Goal: Information Seeking & Learning: Learn about a topic

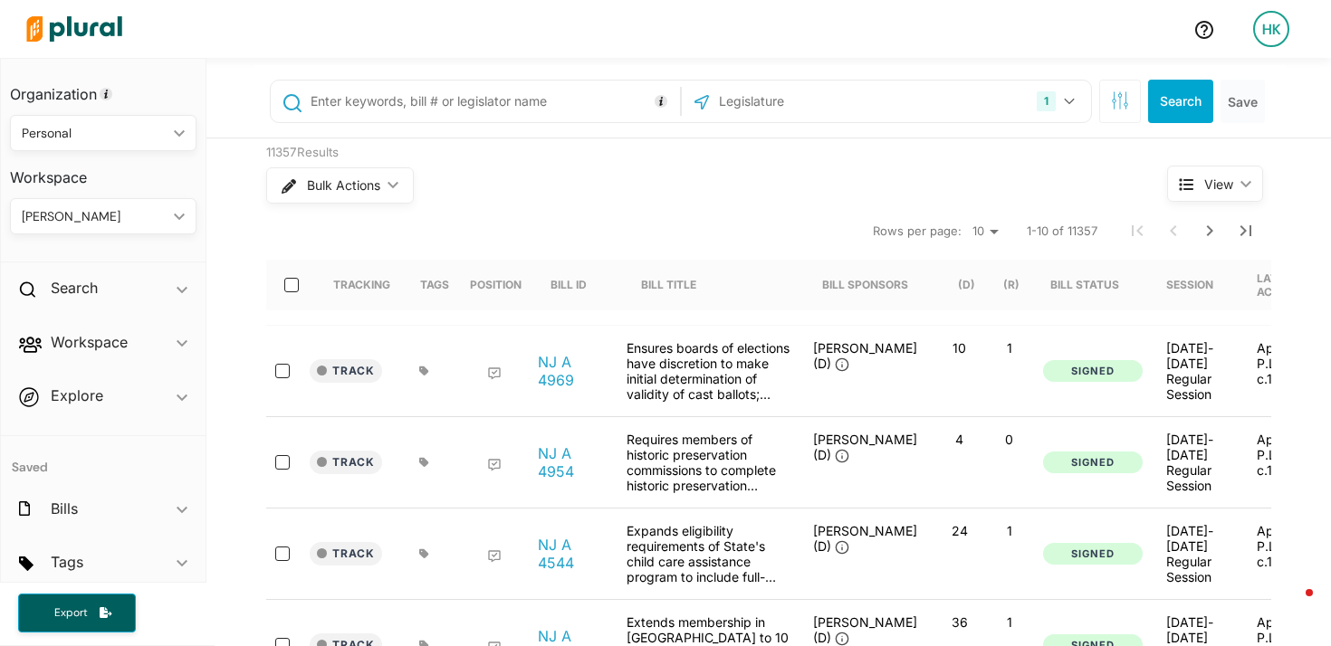
click at [395, 101] on input "text" at bounding box center [492, 101] width 367 height 34
click at [594, 107] on input ""digital service" OR "efficiency" OR "process improvement" OR" at bounding box center [492, 101] width 367 height 34
click at [609, 101] on input ""digital service" OR "efficiency" OR "process improvement" OR "innovation team"…" at bounding box center [492, 101] width 367 height 34
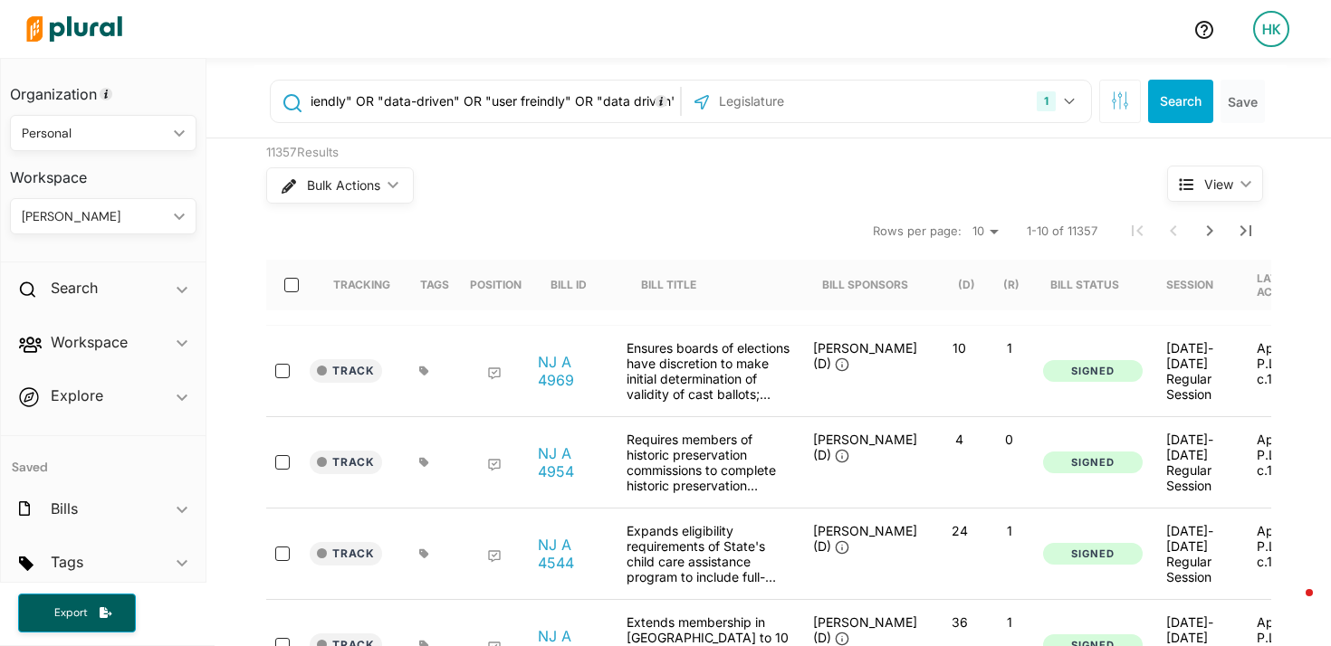
click at [534, 101] on input ""digital service" OR "efficiency" OR "process improvement" OR "innovation team"…" at bounding box center [492, 101] width 367 height 34
type input ""digital service" OR "efficiency" OR "process improvement" OR "innovation team"…"
click at [1071, 101] on icon "button" at bounding box center [1069, 101] width 11 height 7
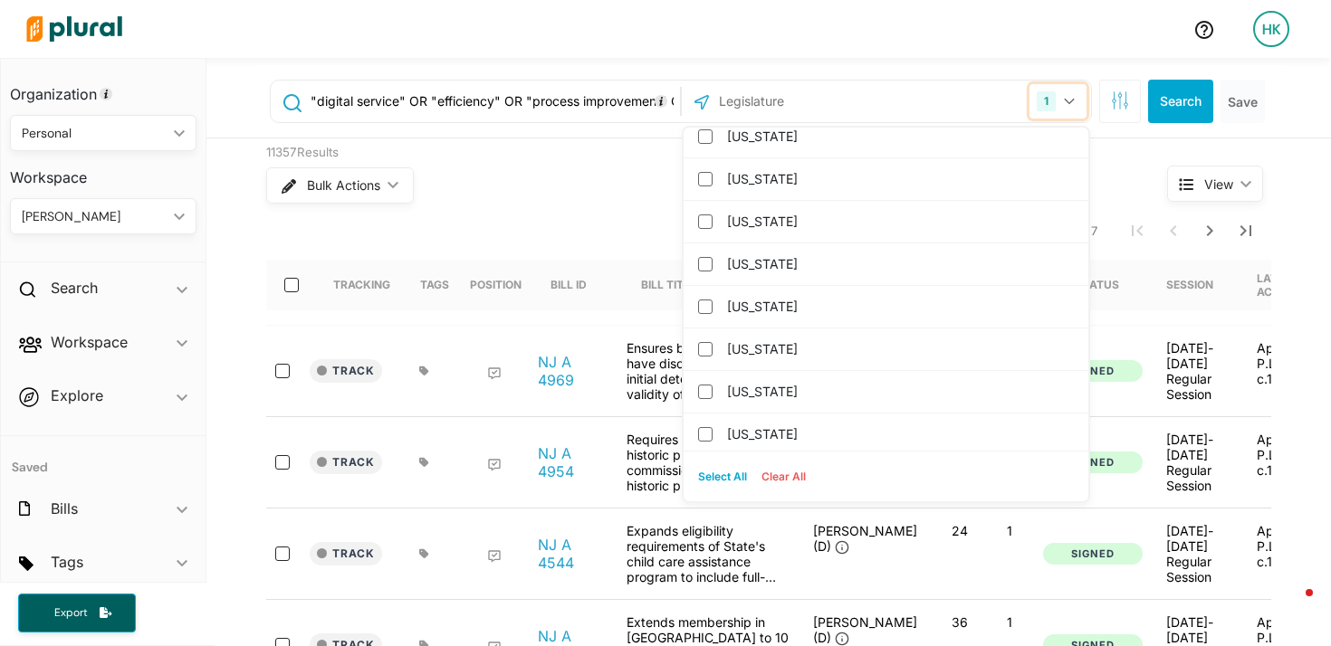
scroll to position [388, 0]
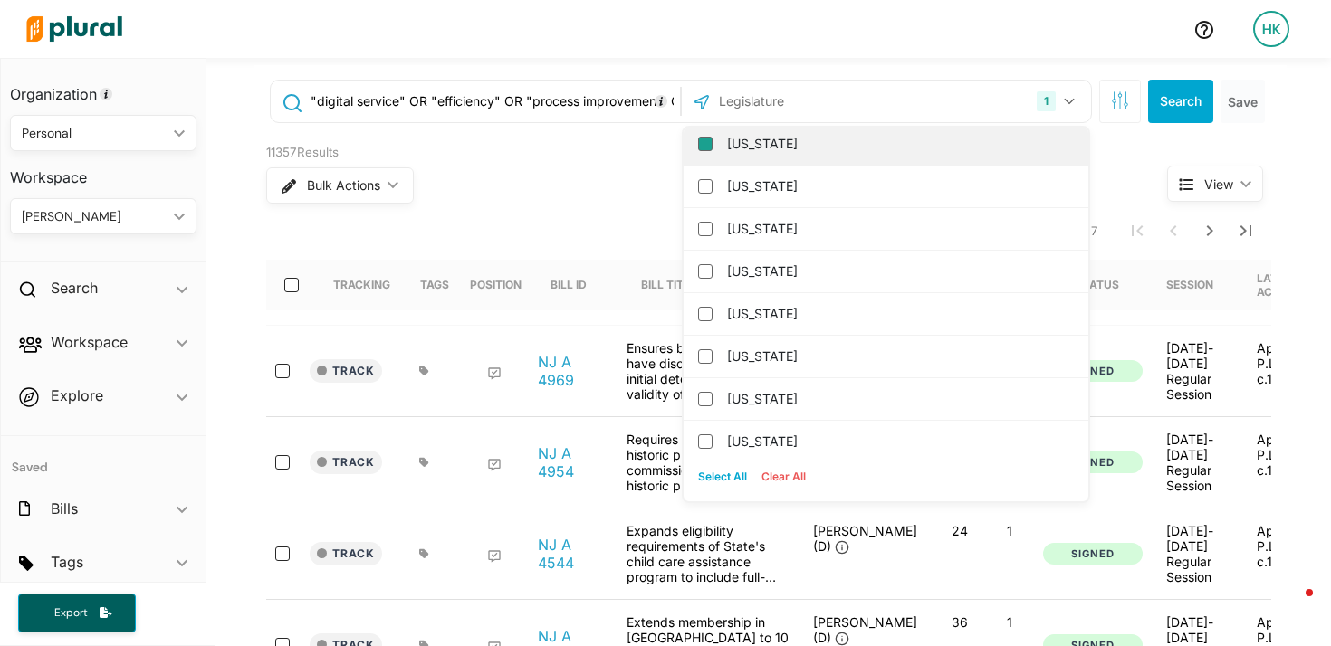
click at [700, 137] on input "[US_STATE]" at bounding box center [705, 144] width 14 height 14
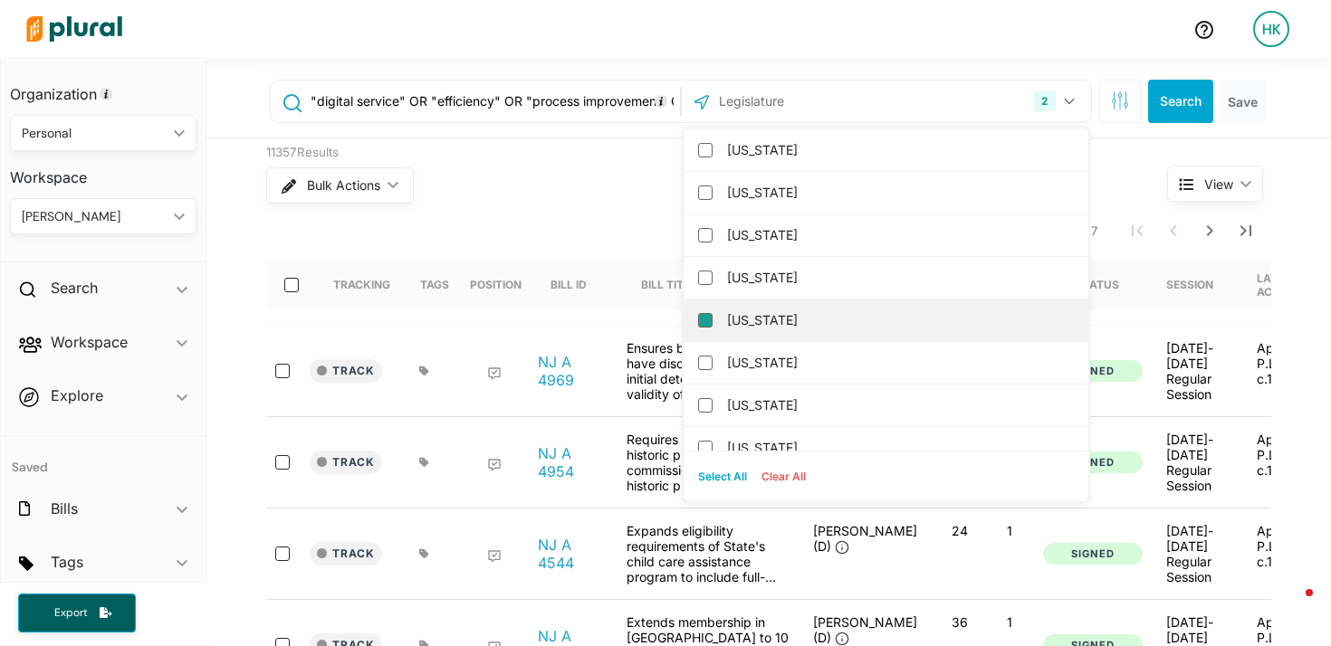
scroll to position [853, 0]
click at [704, 316] on input "[US_STATE]" at bounding box center [705, 317] width 14 height 14
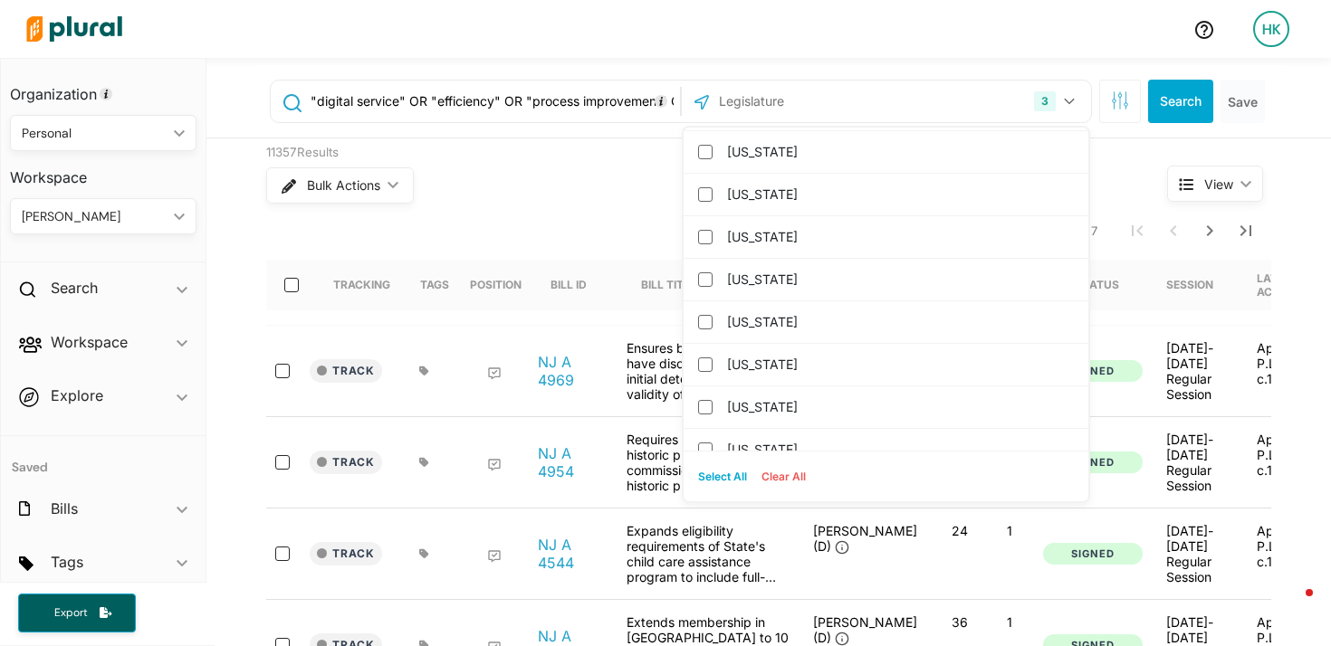
scroll to position [913, 0]
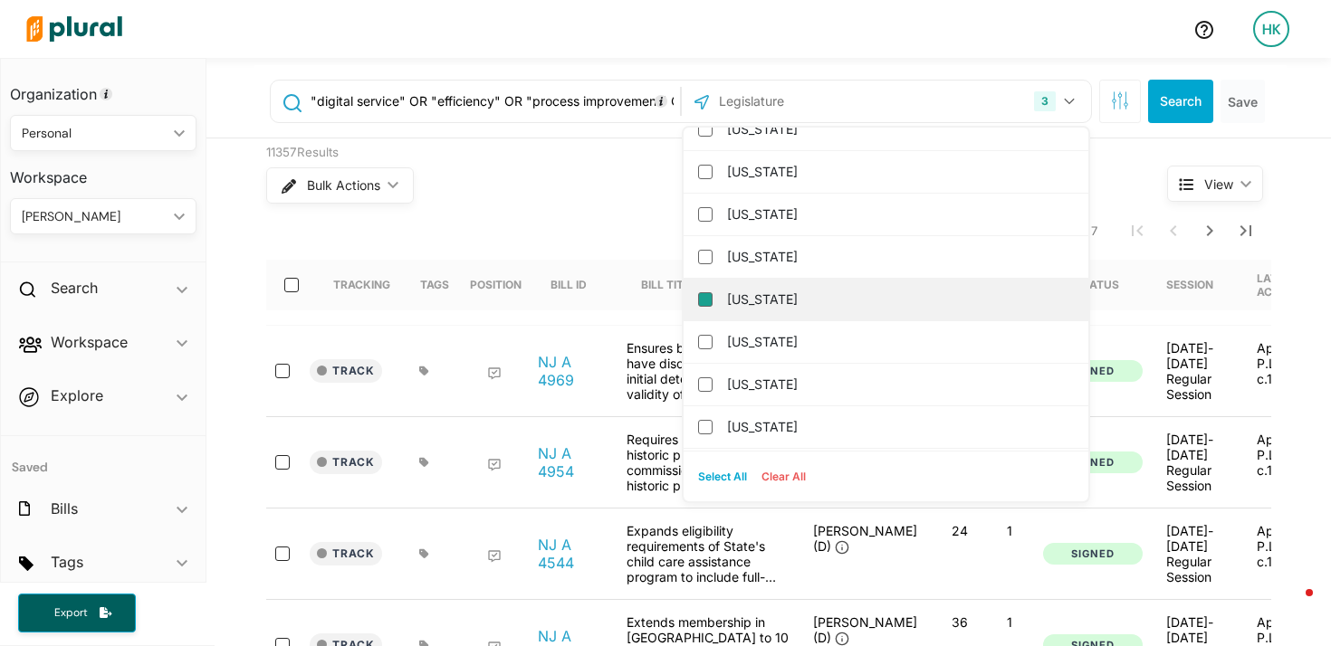
click at [703, 297] on input "[US_STATE]" at bounding box center [705, 299] width 14 height 14
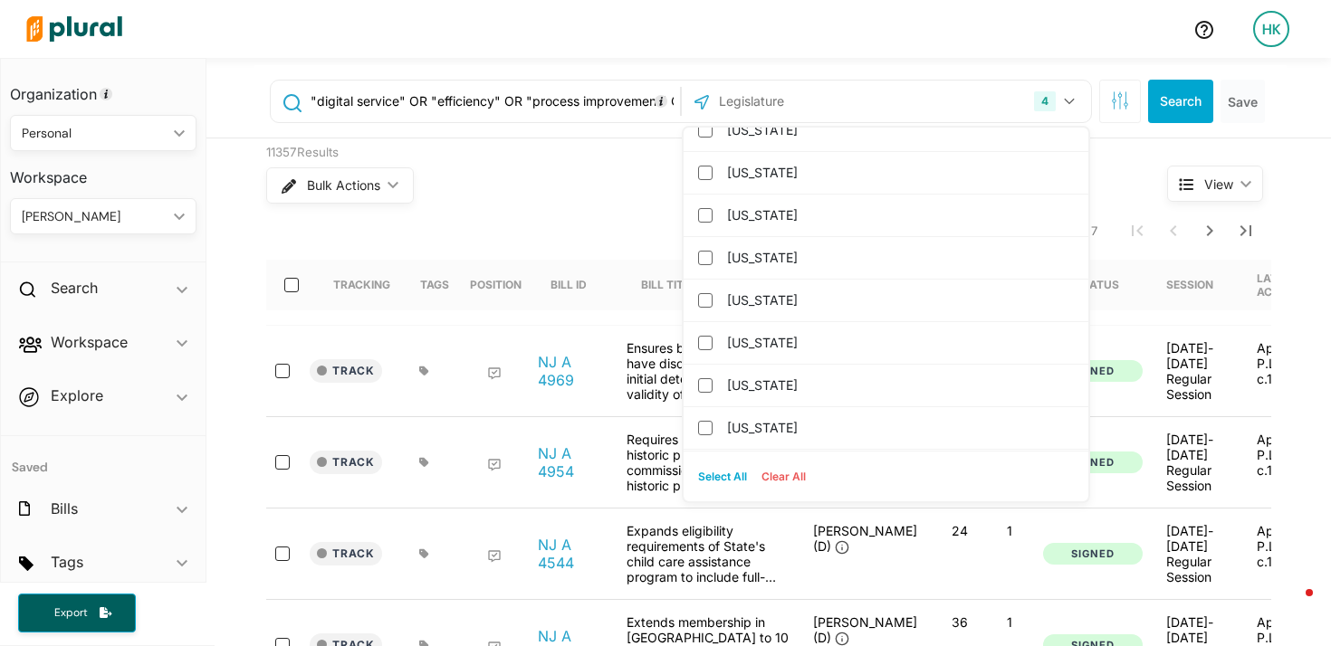
scroll to position [1093, 0]
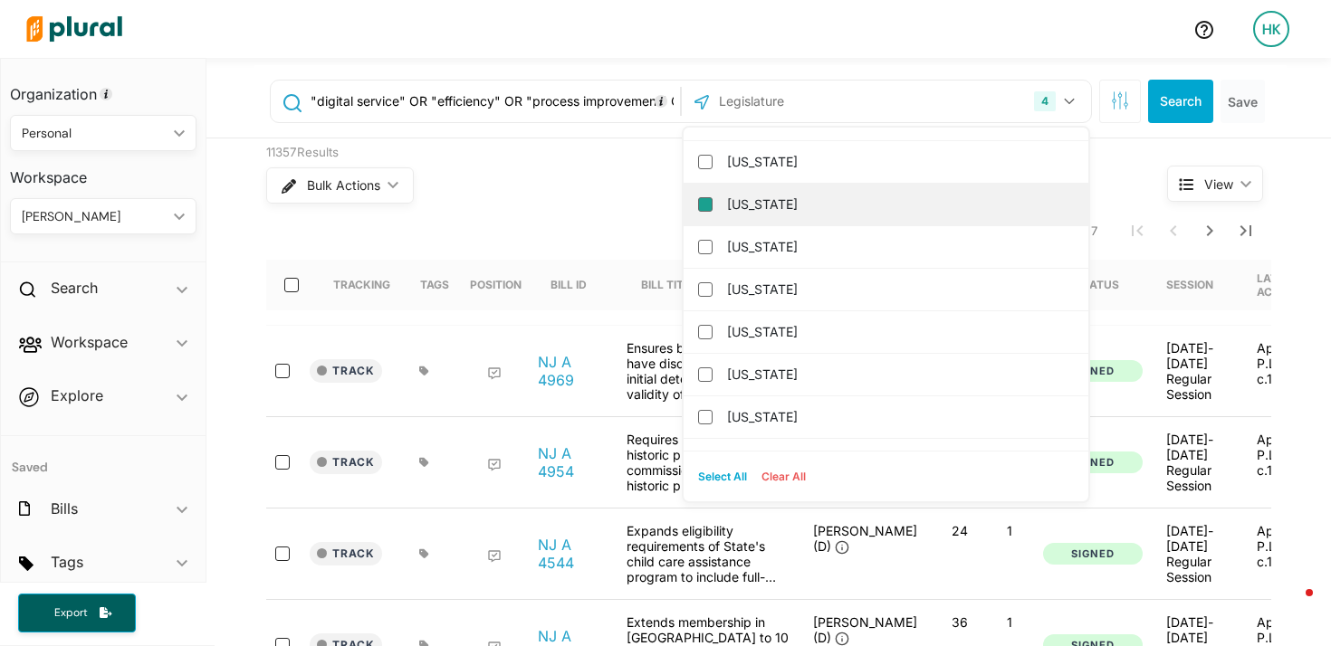
click at [705, 203] on input "[US_STATE]" at bounding box center [705, 204] width 14 height 14
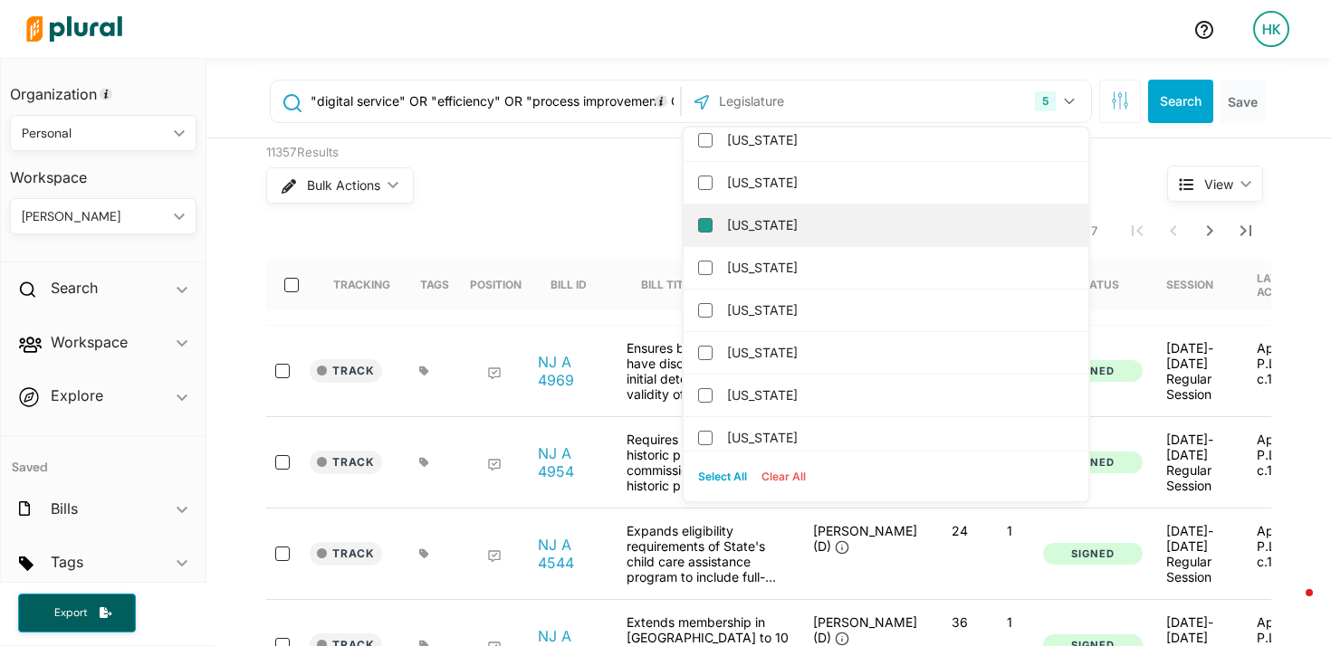
click at [706, 224] on input "[US_STATE]" at bounding box center [705, 225] width 14 height 14
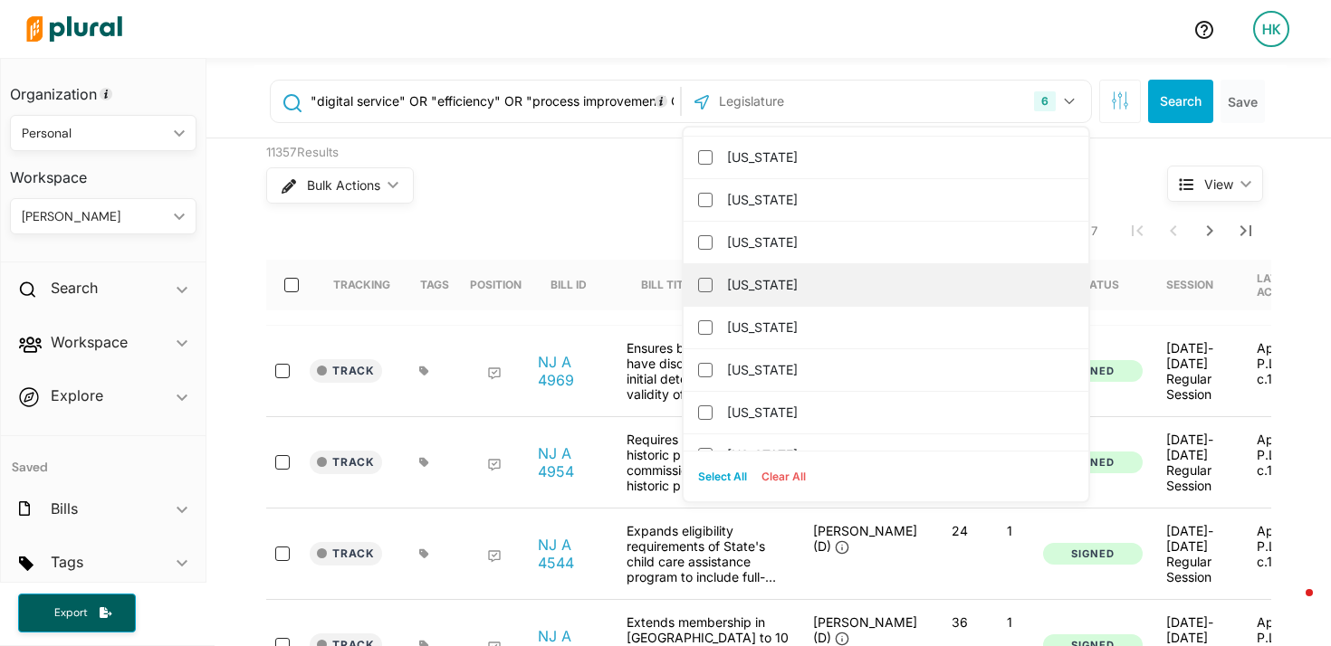
scroll to position [1019, 0]
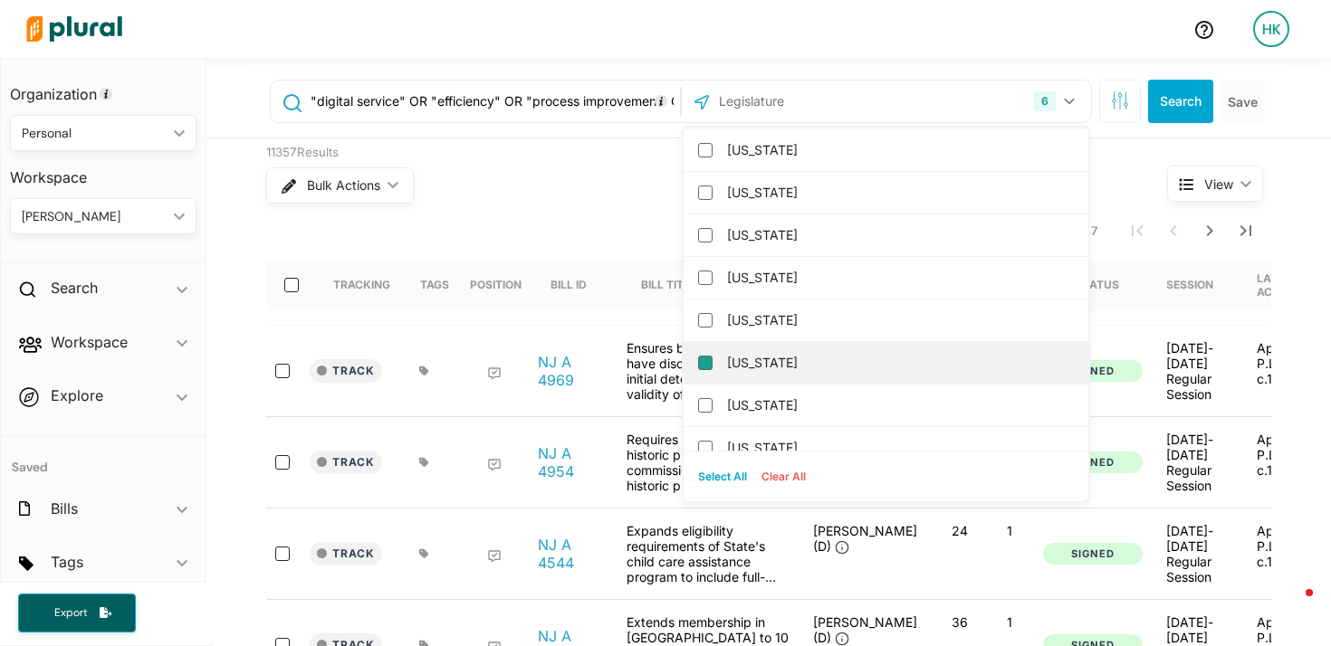
click at [706, 362] on input "[US_STATE]" at bounding box center [705, 363] width 14 height 14
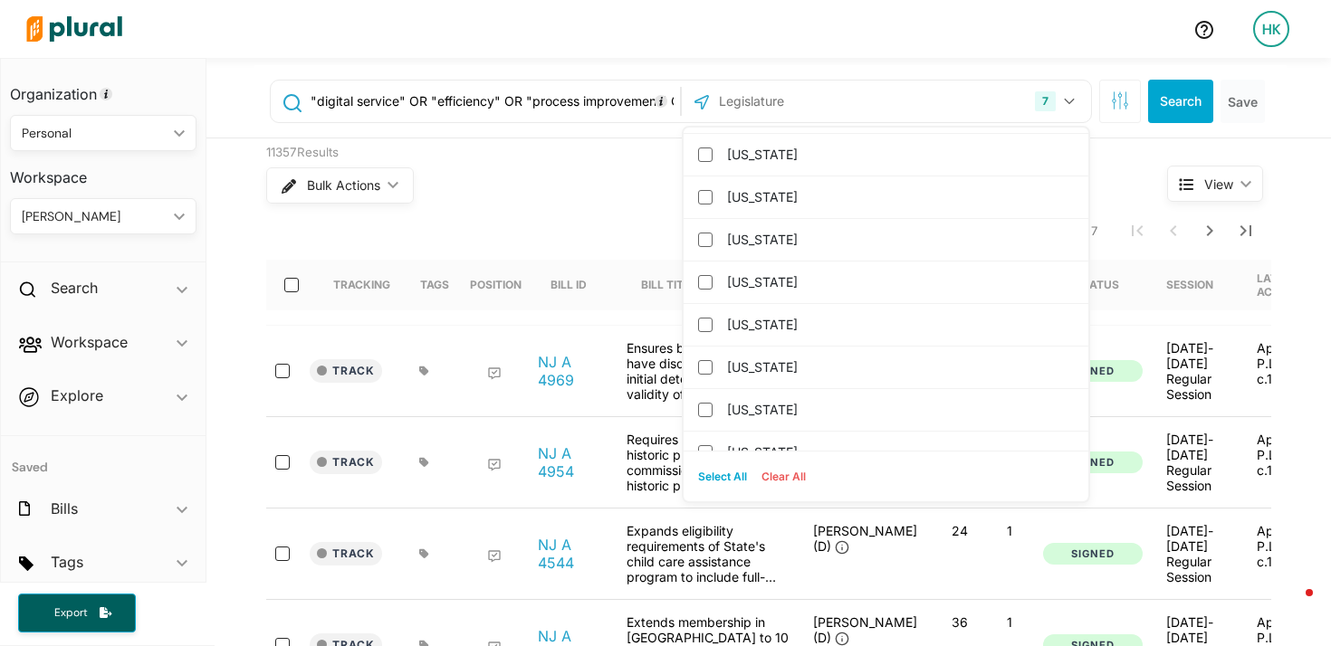
scroll to position [1099, 0]
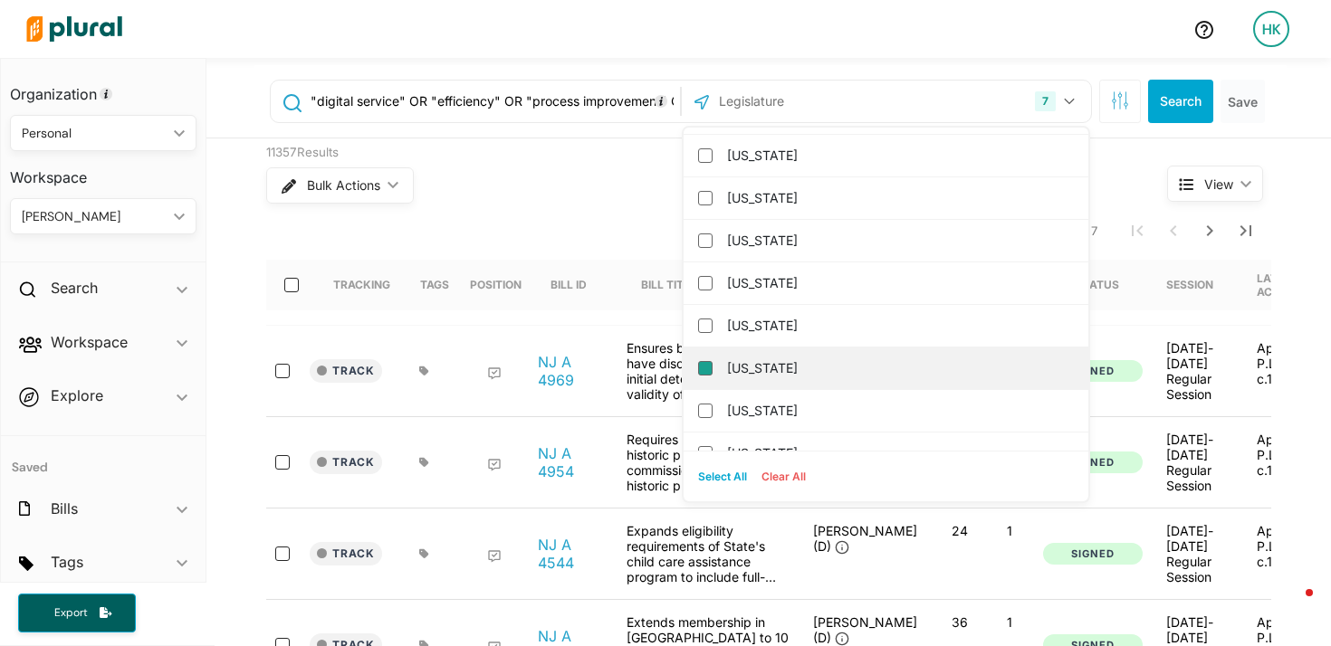
click at [702, 368] on input "[US_STATE]" at bounding box center [705, 368] width 14 height 14
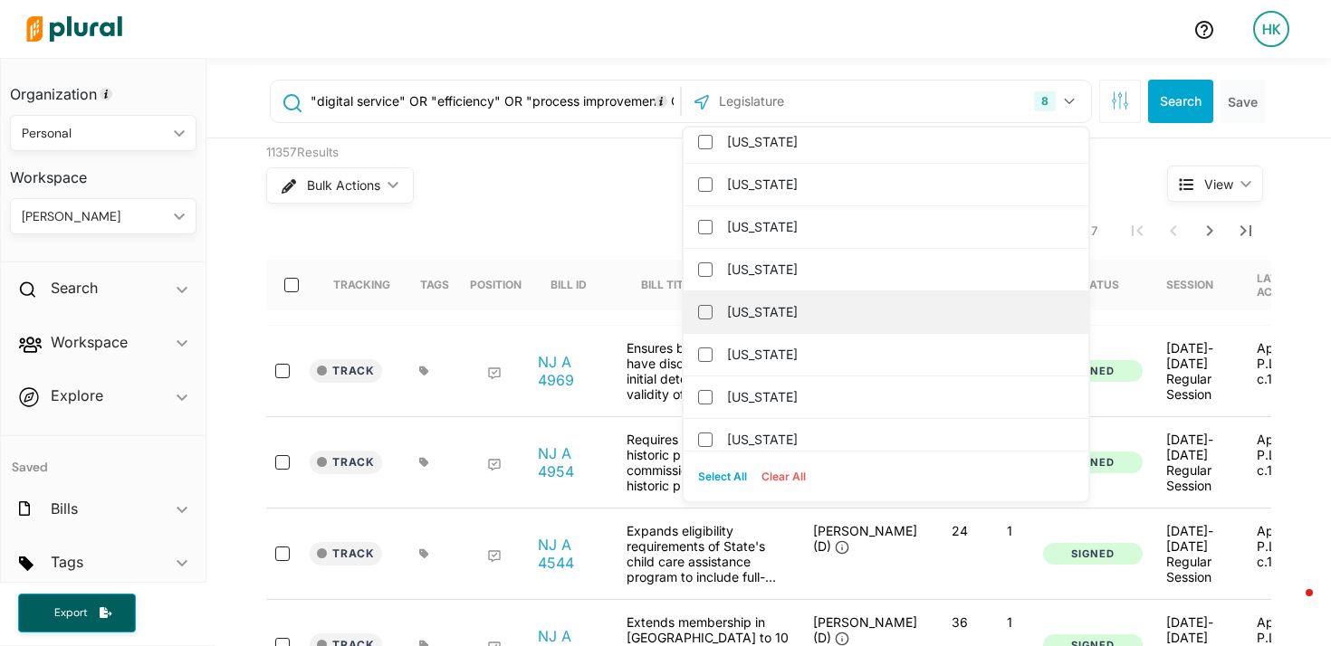
scroll to position [1168, 0]
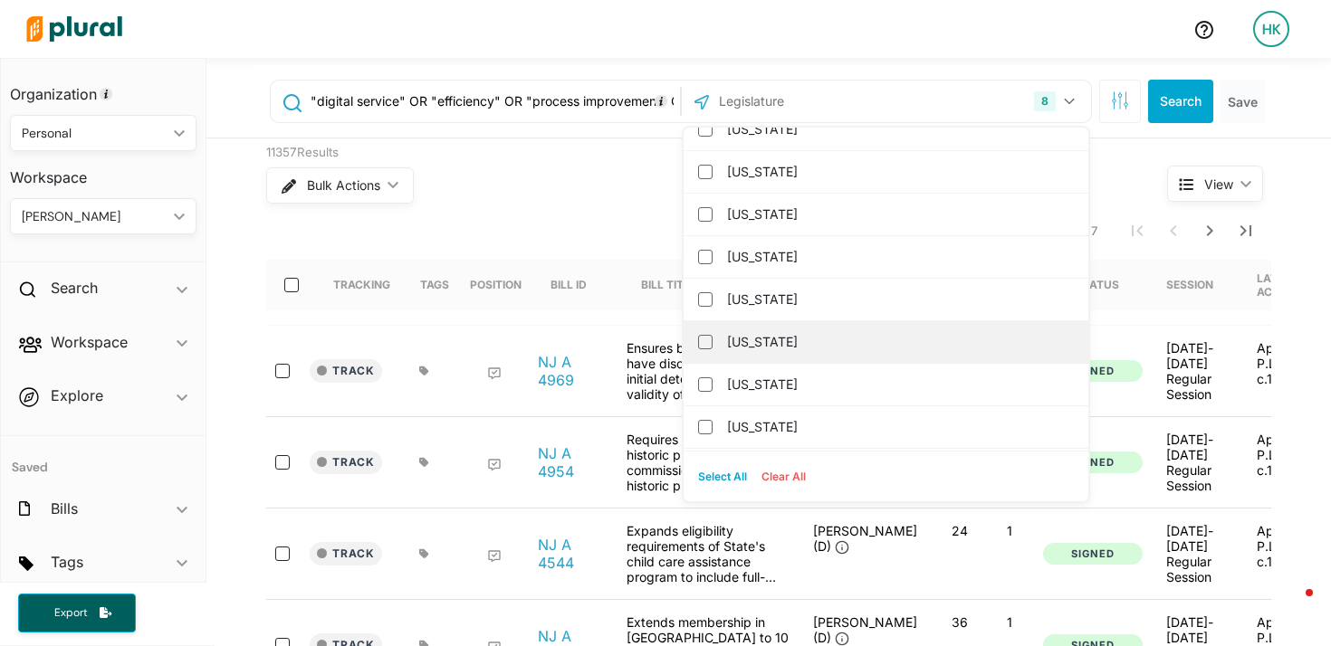
click at [699, 333] on div "[US_STATE]" at bounding box center [886, 342] width 405 height 43
click at [702, 340] on input "[US_STATE]" at bounding box center [705, 342] width 14 height 14
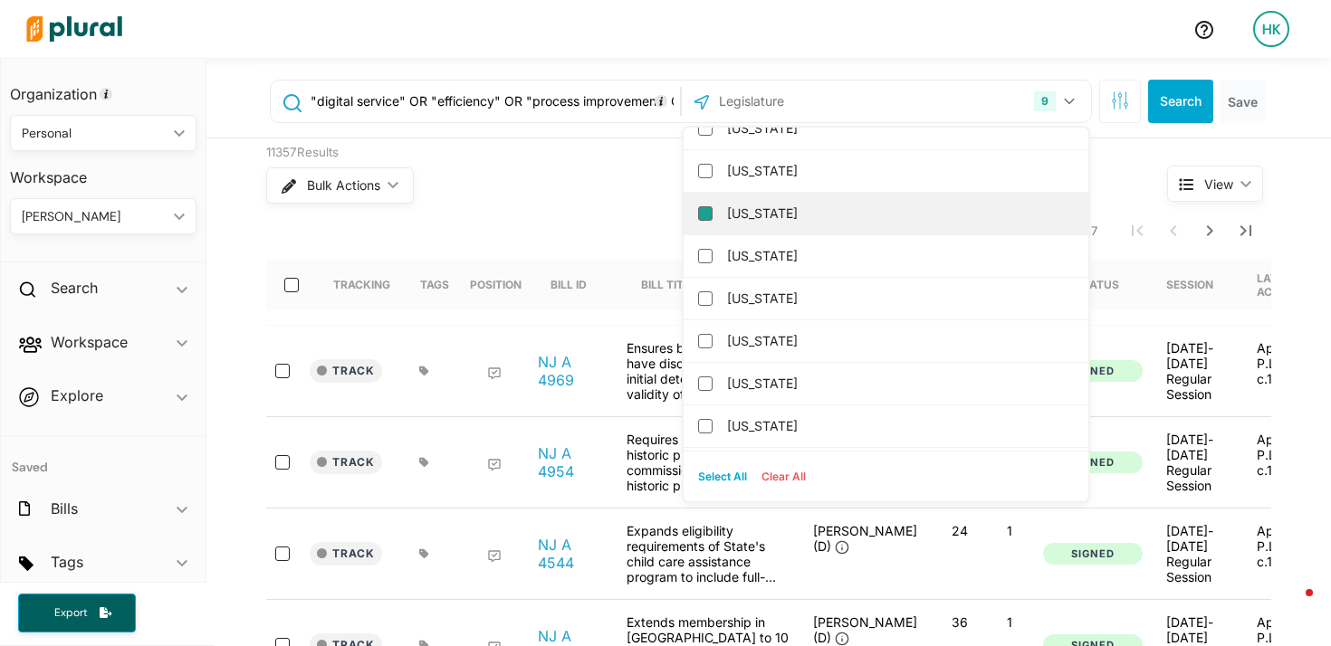
click at [709, 211] on input "[US_STATE]" at bounding box center [705, 213] width 14 height 14
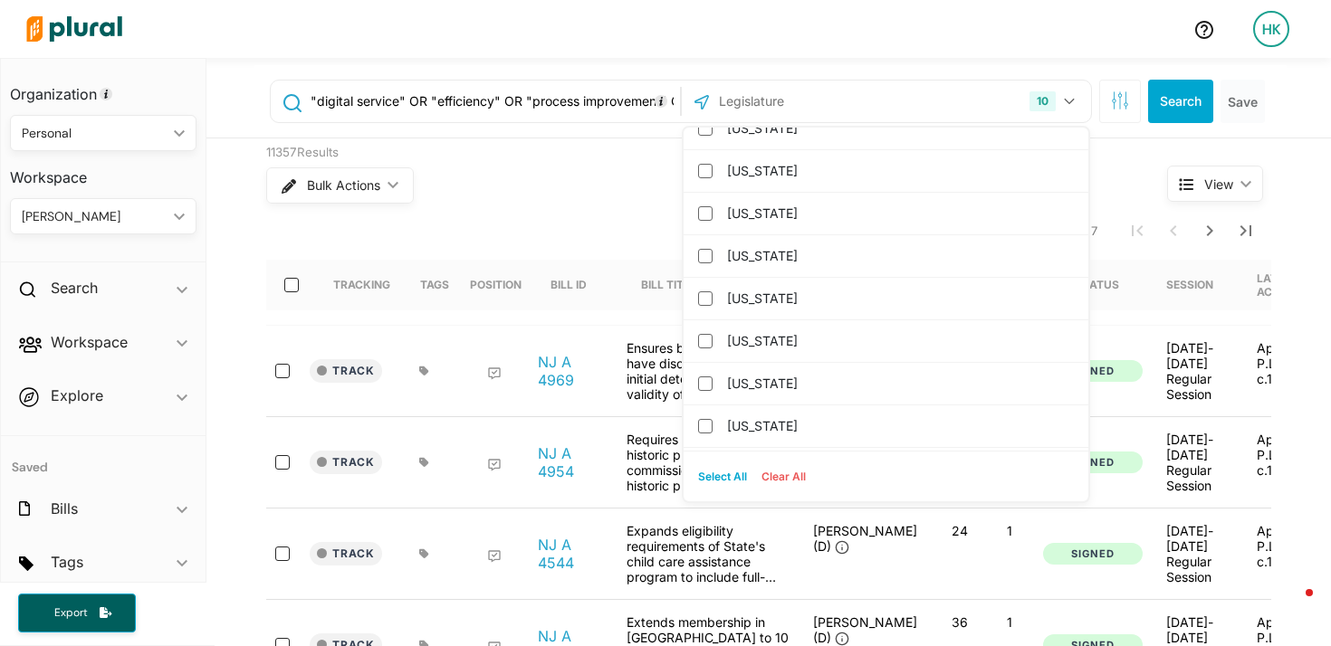
scroll to position [318, 0]
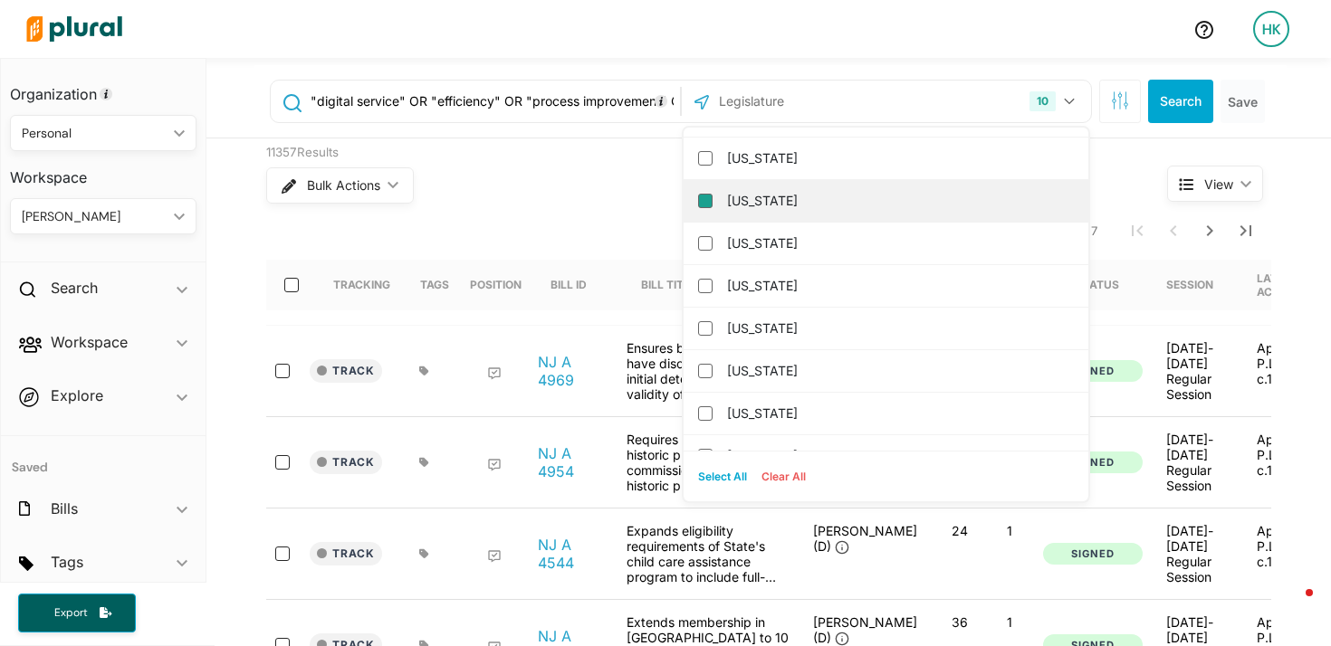
click at [704, 206] on input "[US_STATE]" at bounding box center [705, 201] width 14 height 14
click at [699, 200] on input "[US_STATE]" at bounding box center [705, 197] width 14 height 14
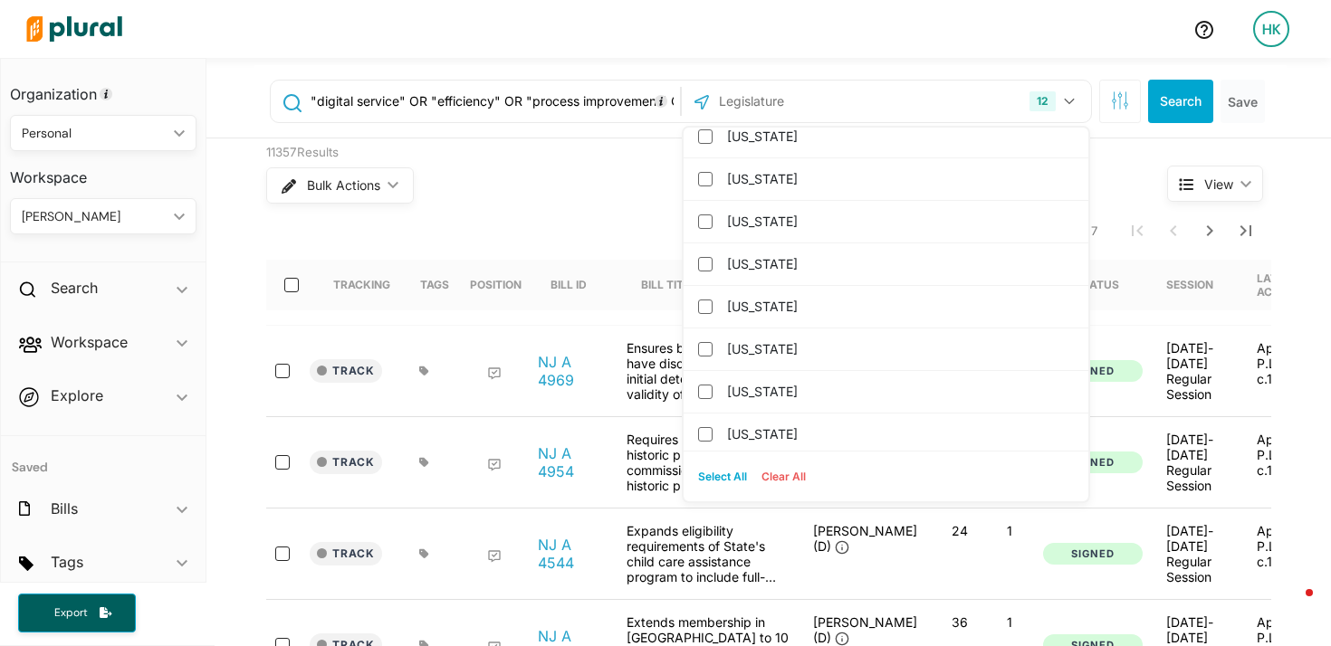
scroll to position [1619, 0]
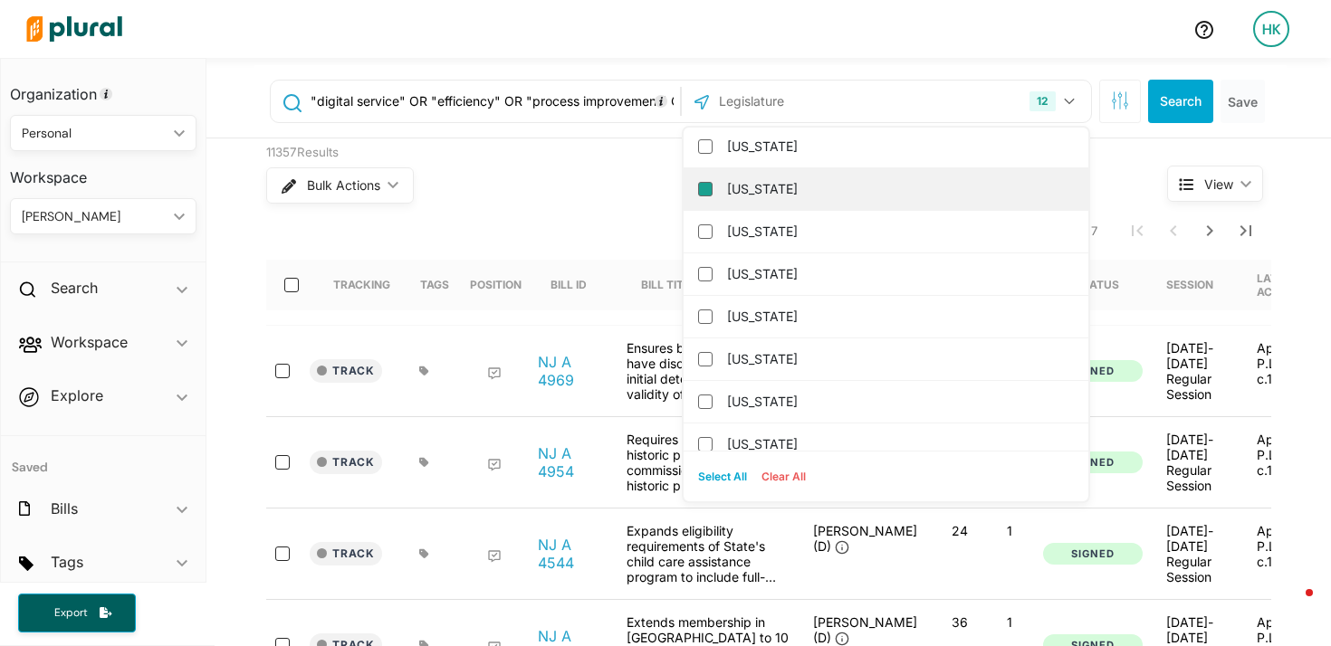
click at [702, 196] on input "[US_STATE]" at bounding box center [705, 189] width 14 height 14
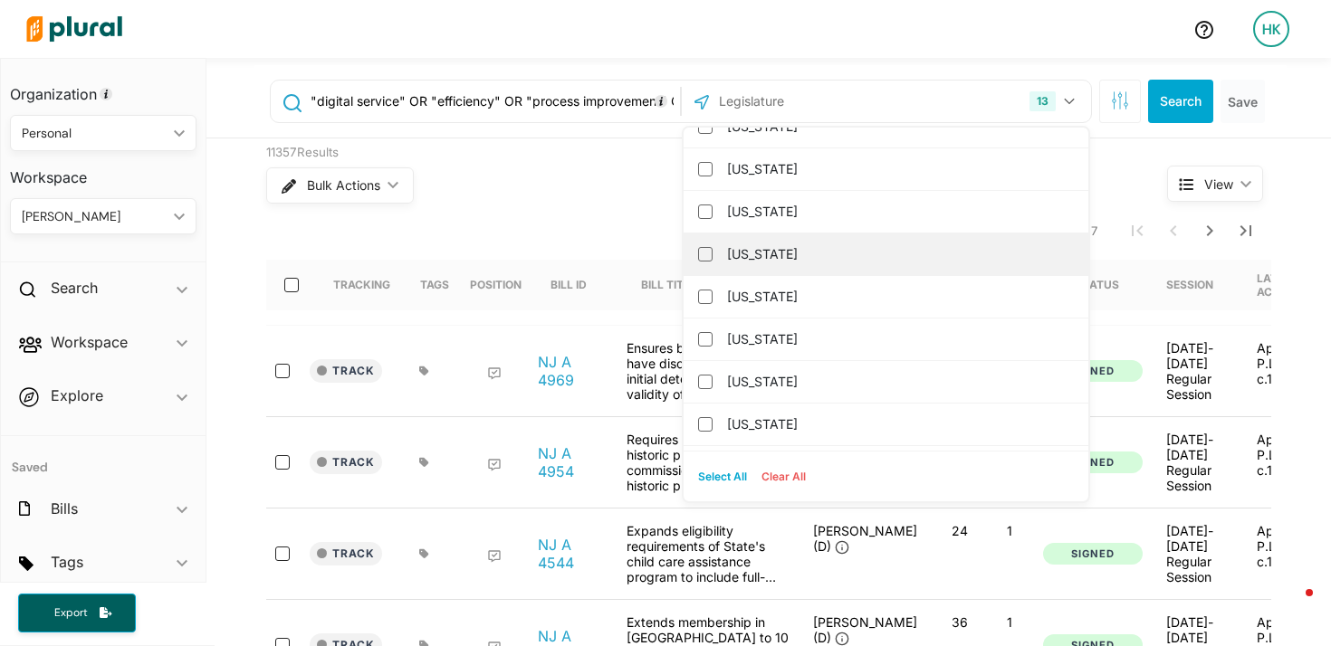
scroll to position [1603, 0]
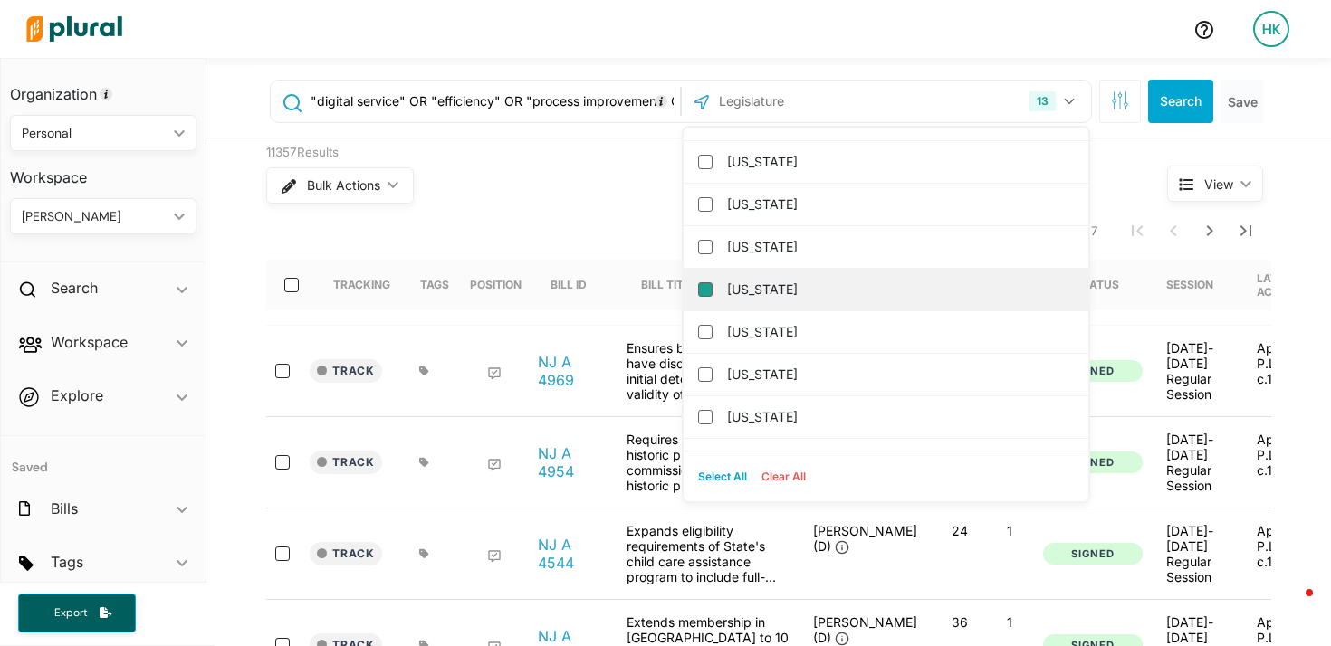
click at [706, 292] on input "[US_STATE]" at bounding box center [705, 289] width 14 height 14
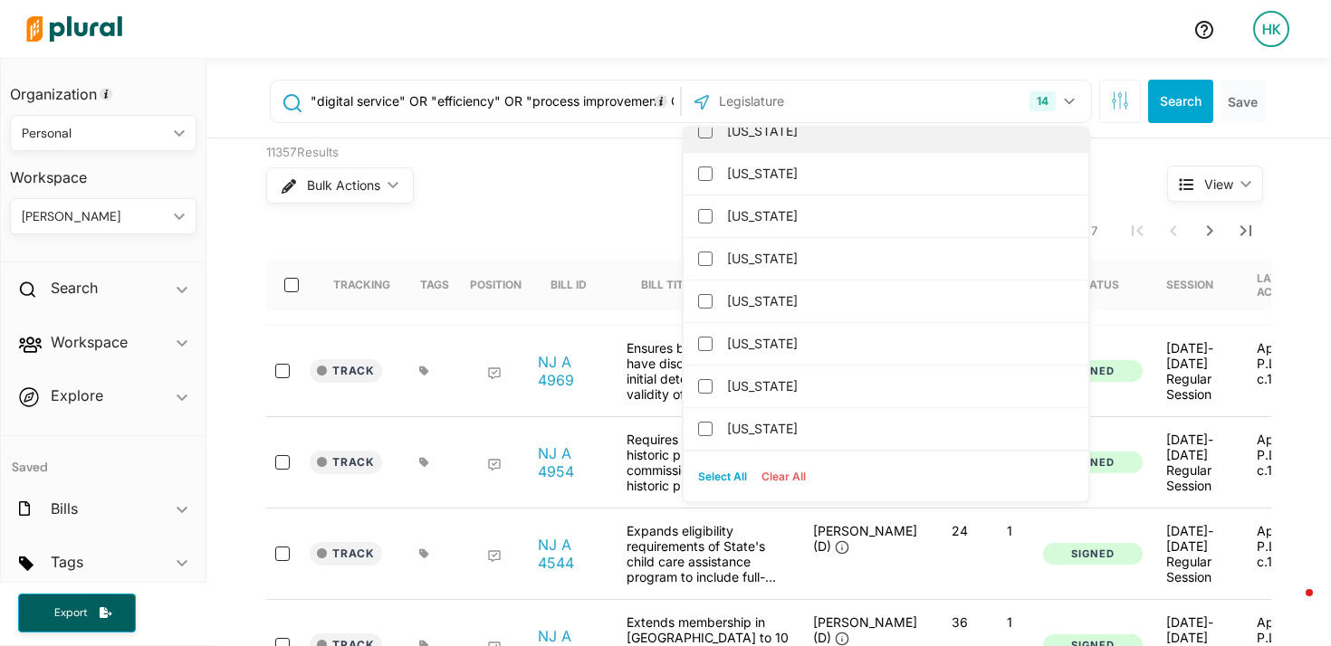
scroll to position [1781, 0]
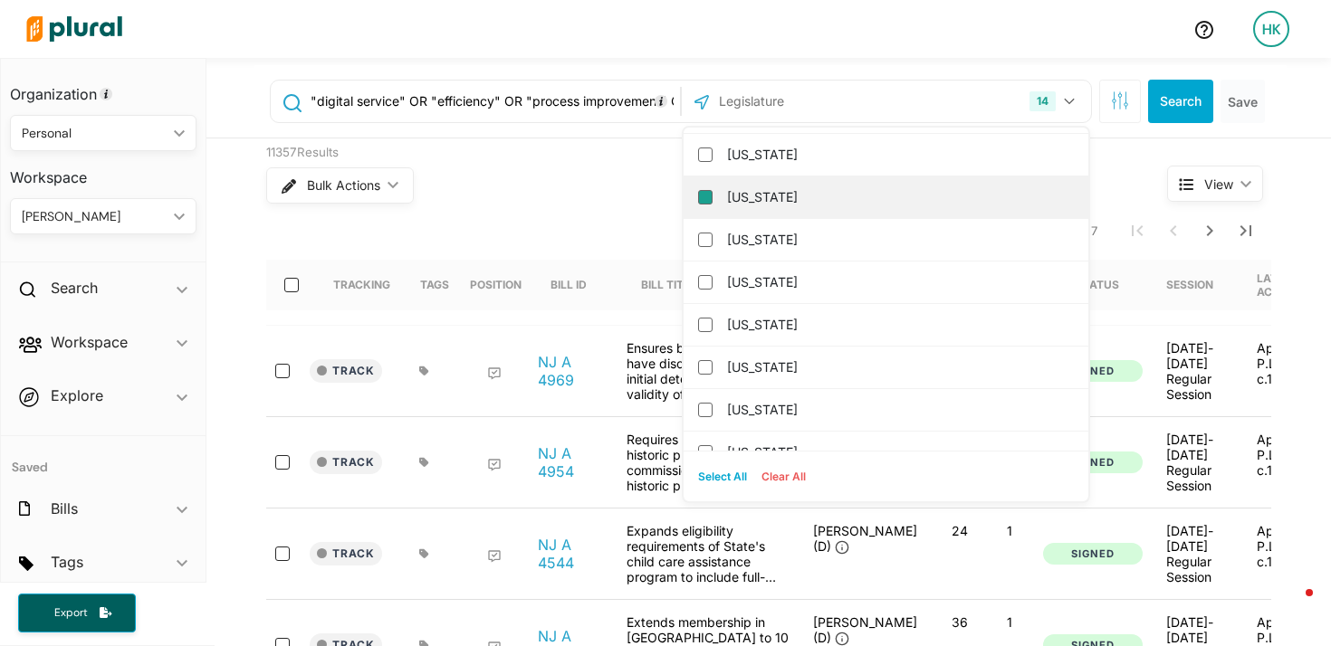
click at [704, 196] on input "[US_STATE]" at bounding box center [705, 197] width 14 height 14
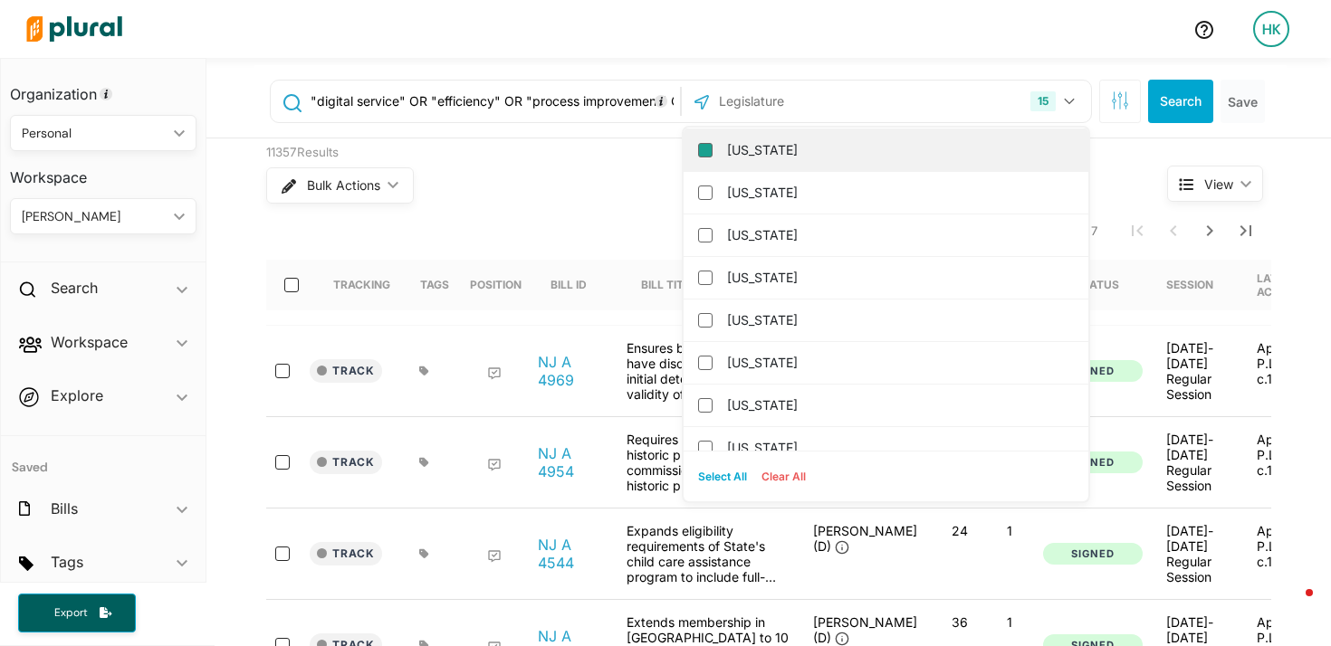
click at [702, 154] on input "[US_STATE]" at bounding box center [705, 150] width 14 height 14
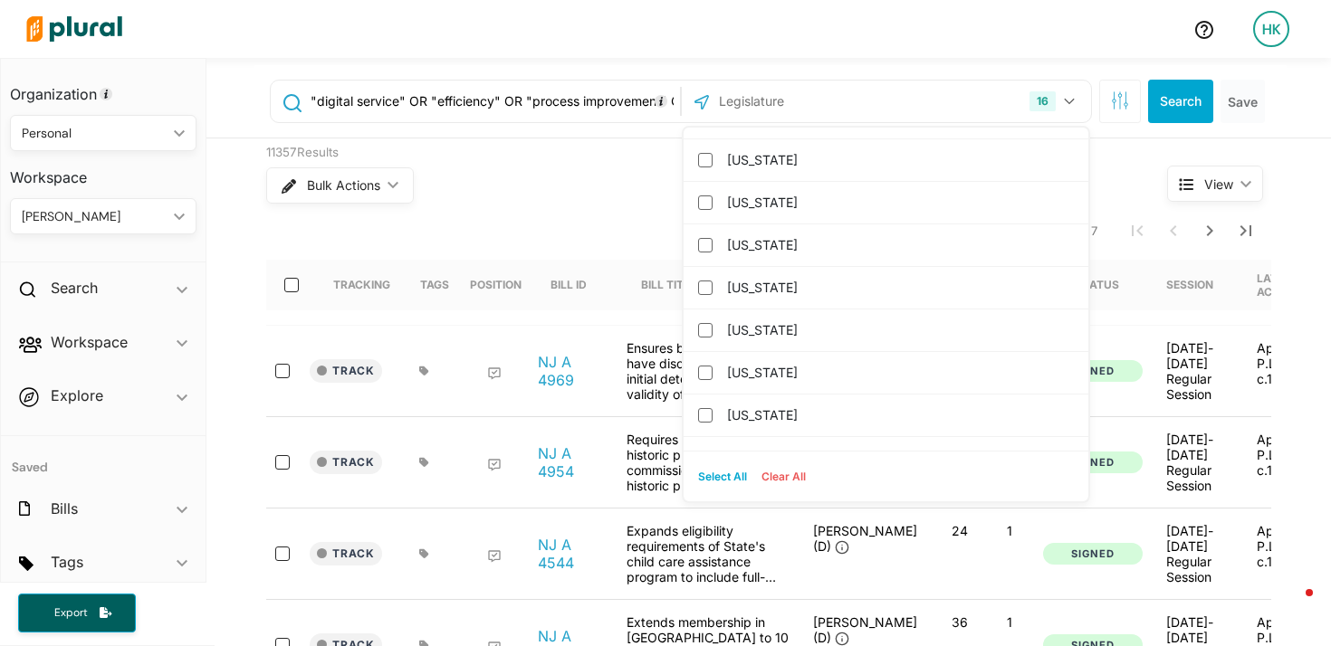
scroll to position [1932, 0]
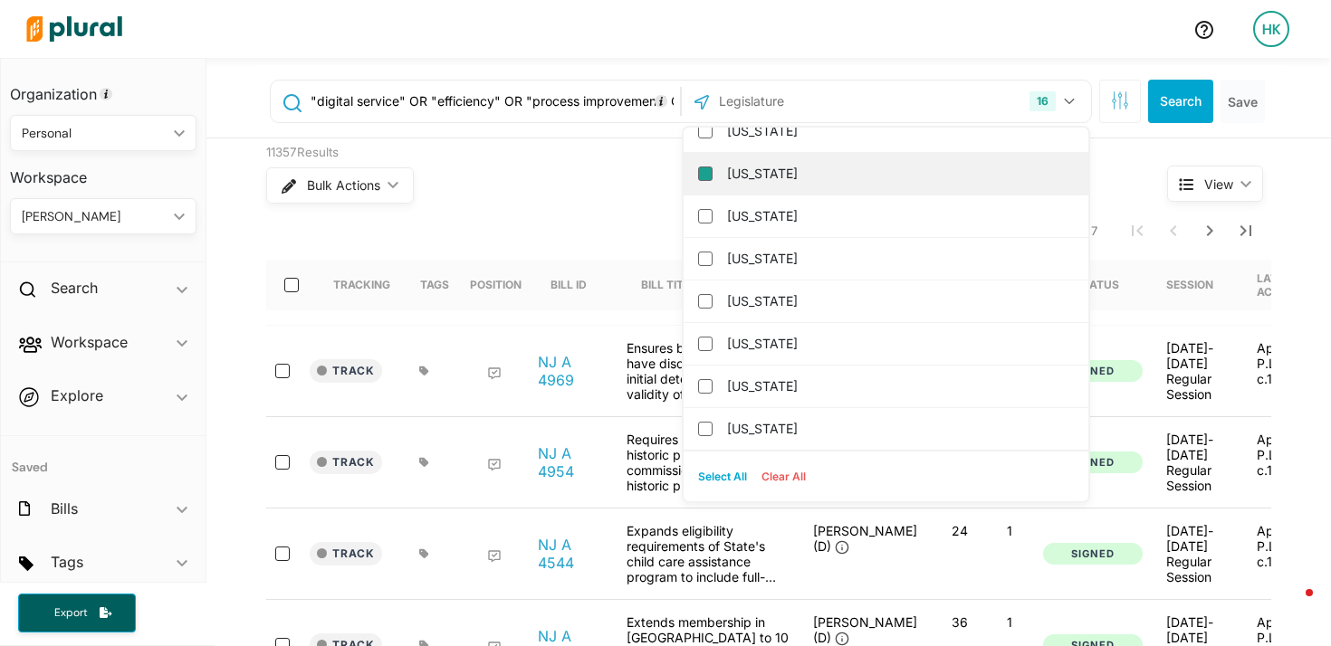
click at [704, 170] on input "[US_STATE]" at bounding box center [705, 174] width 14 height 14
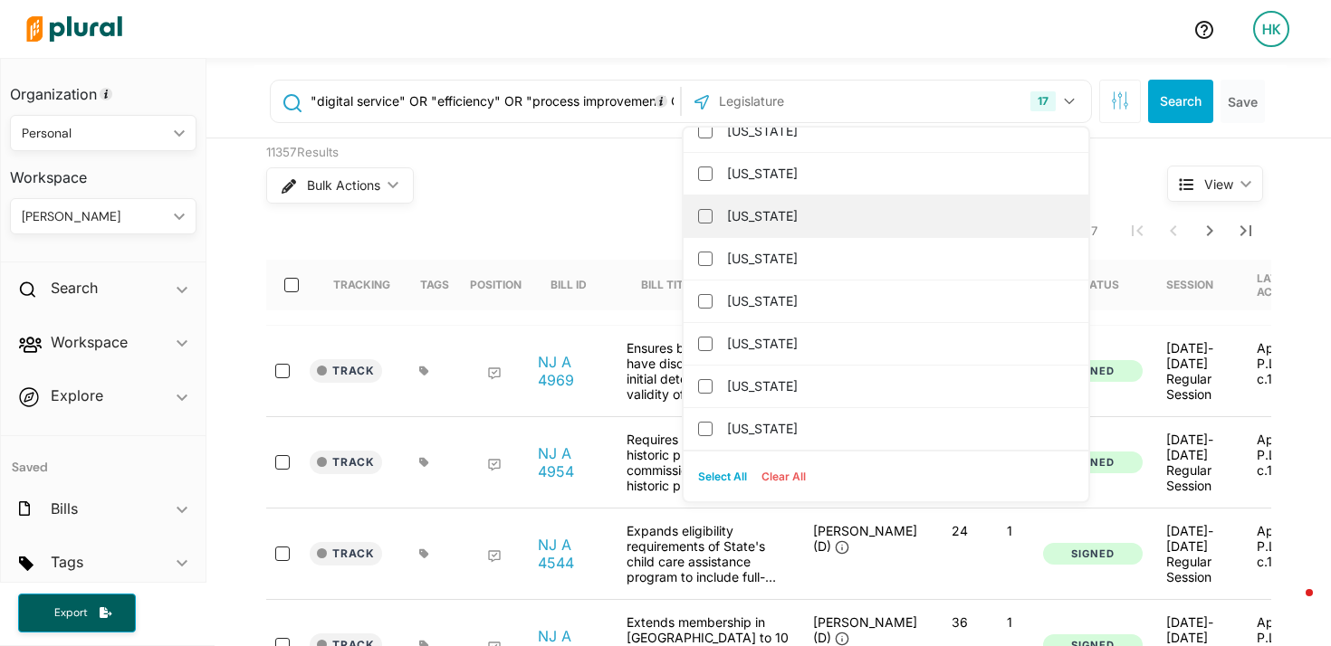
click at [705, 207] on div "[US_STATE]" at bounding box center [886, 217] width 405 height 43
click at [704, 210] on input "[US_STATE]" at bounding box center [705, 216] width 14 height 14
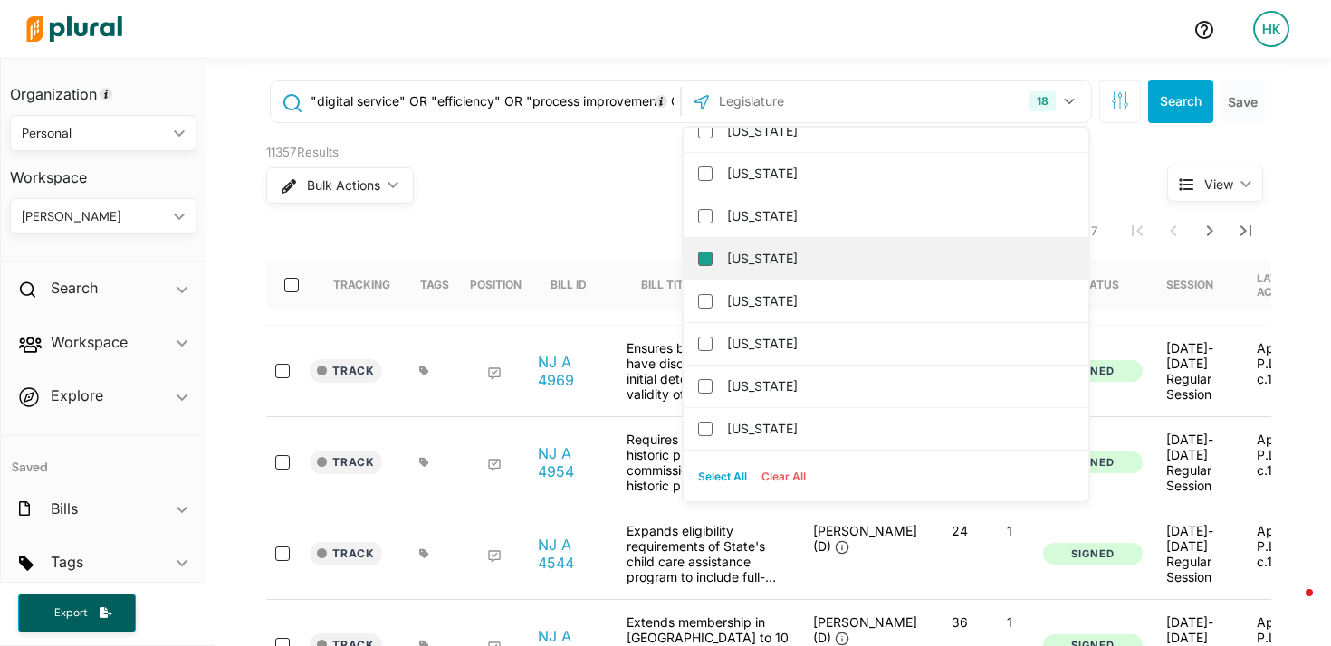
click at [704, 256] on input "[US_STATE]" at bounding box center [705, 259] width 14 height 14
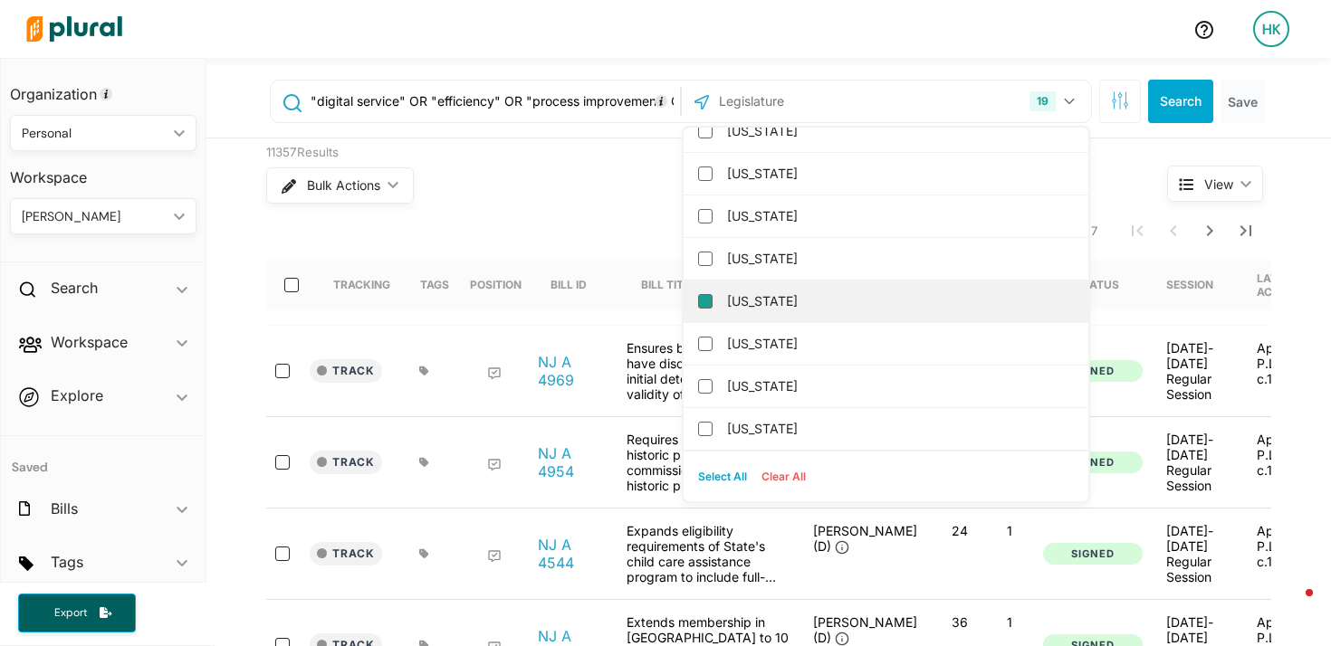
click at [699, 308] on input "[US_STATE]" at bounding box center [705, 301] width 14 height 14
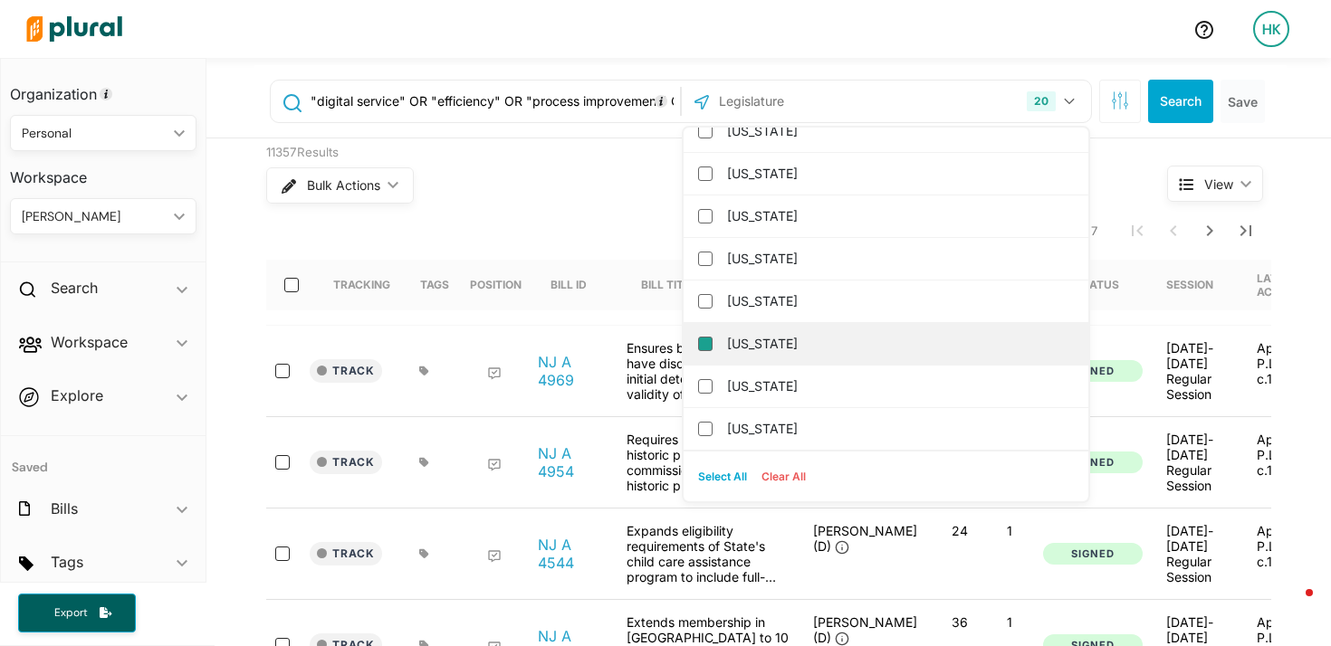
click at [702, 346] on input "[US_STATE]" at bounding box center [705, 344] width 14 height 14
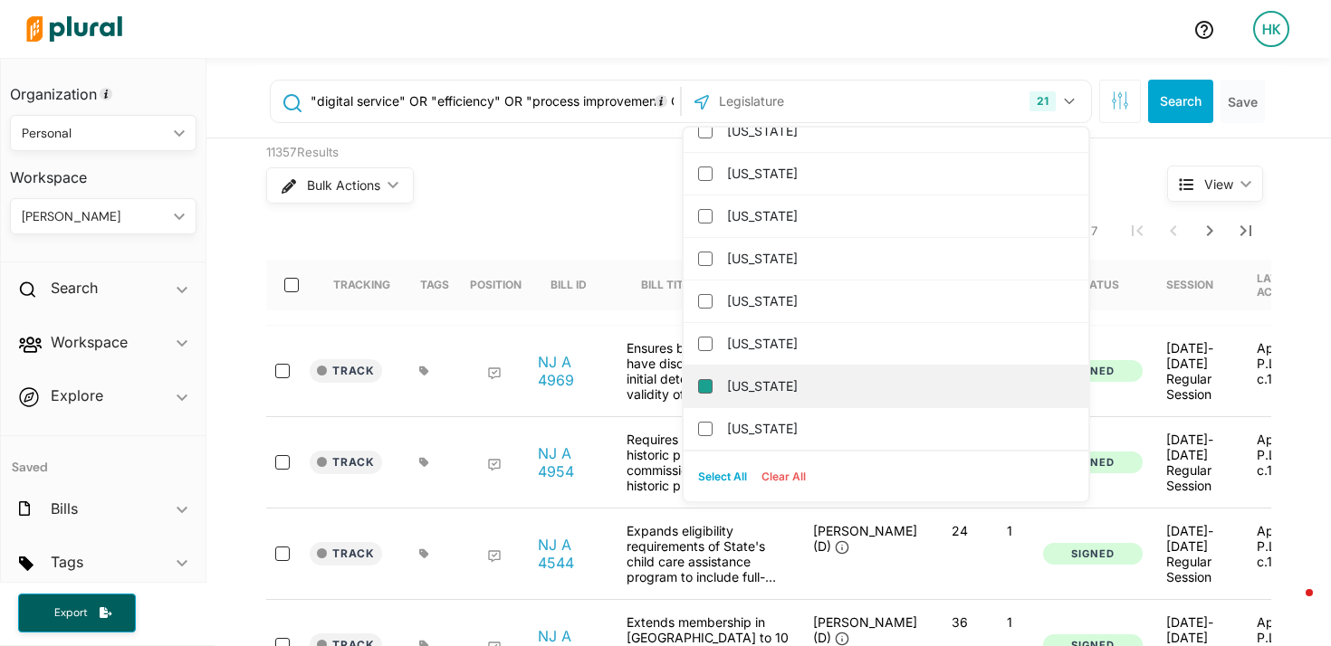
click at [706, 390] on input "[US_STATE]" at bounding box center [705, 386] width 14 height 14
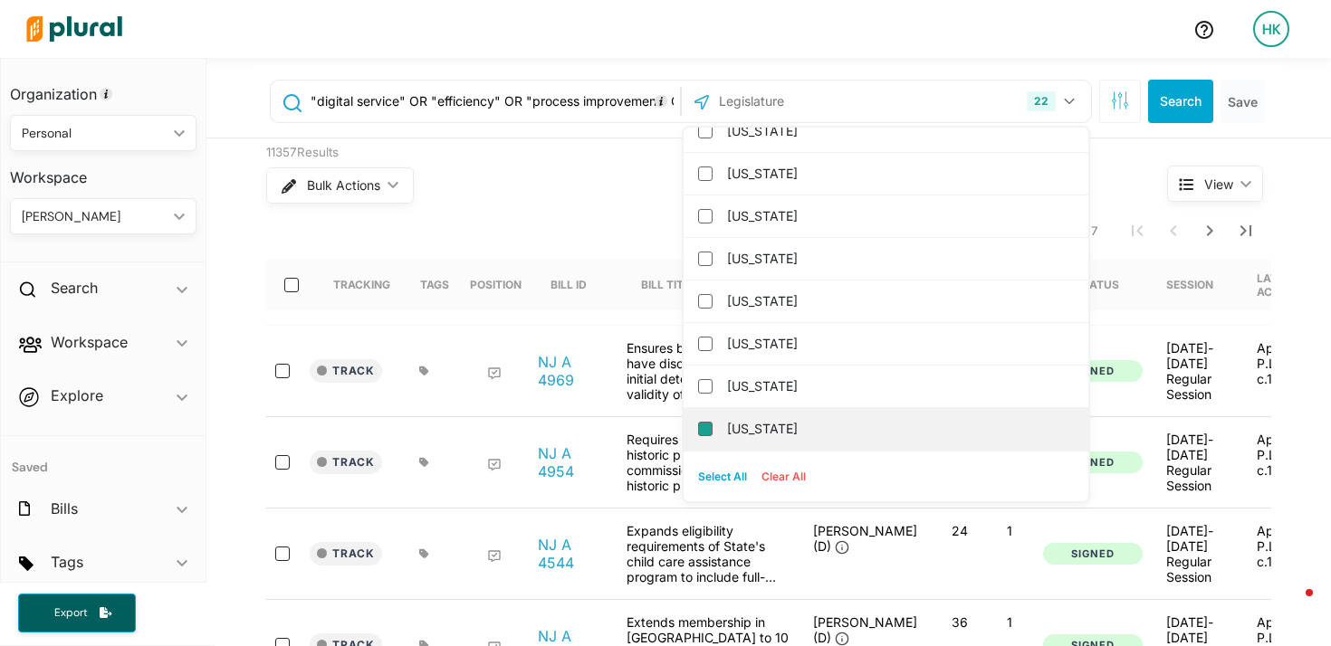
click at [700, 423] on input "[US_STATE]" at bounding box center [705, 429] width 14 height 14
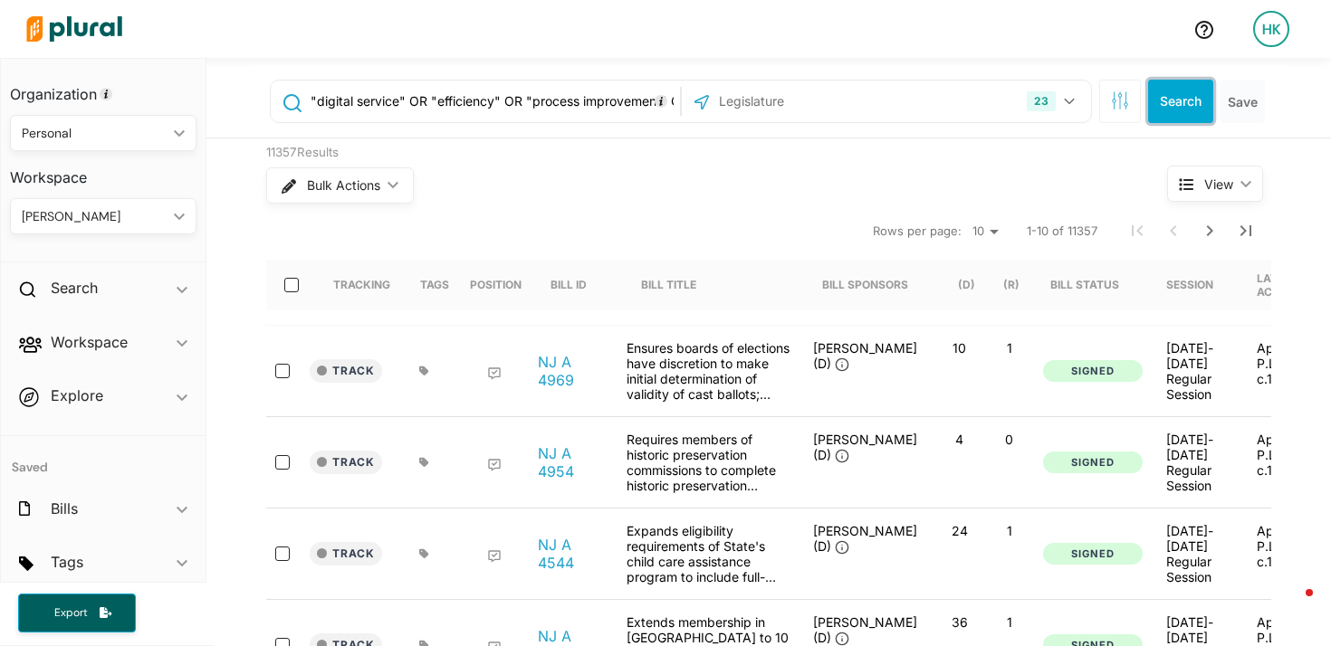
click at [1182, 93] on button "Search" at bounding box center [1180, 101] width 65 height 43
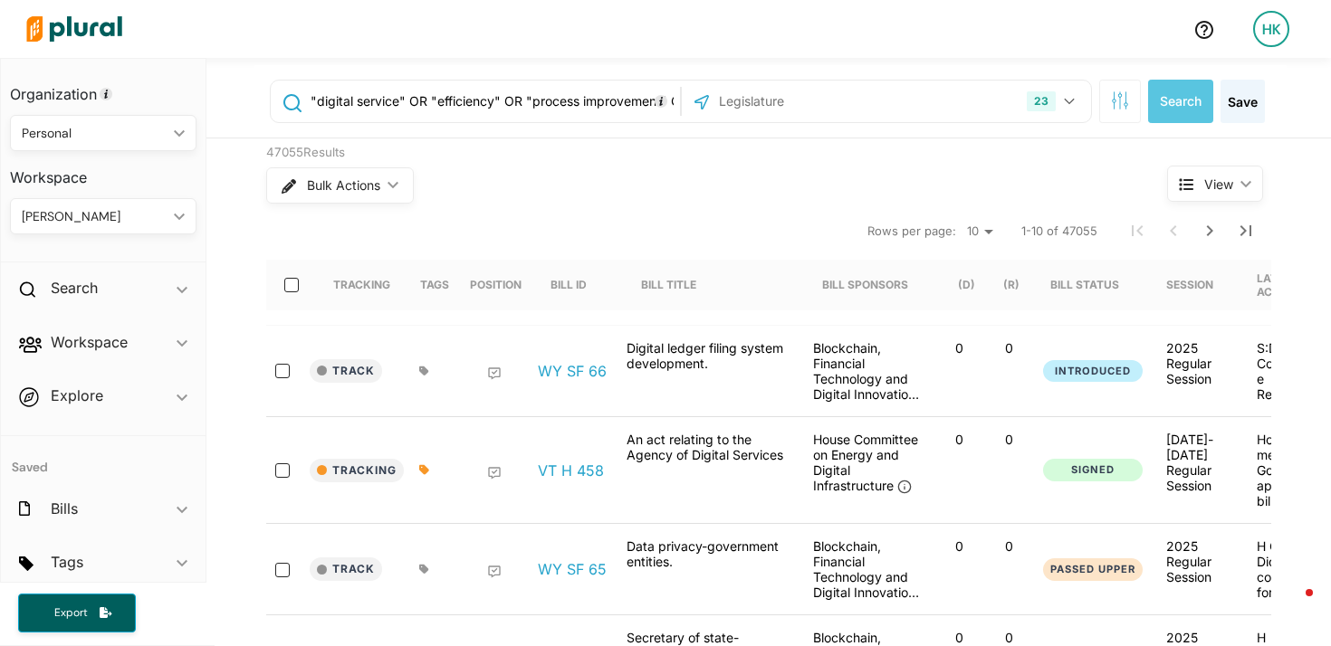
click at [466, 108] on input ""digital service" OR "efficiency" OR "process improvement" OR "innovation team"…" at bounding box center [492, 101] width 367 height 34
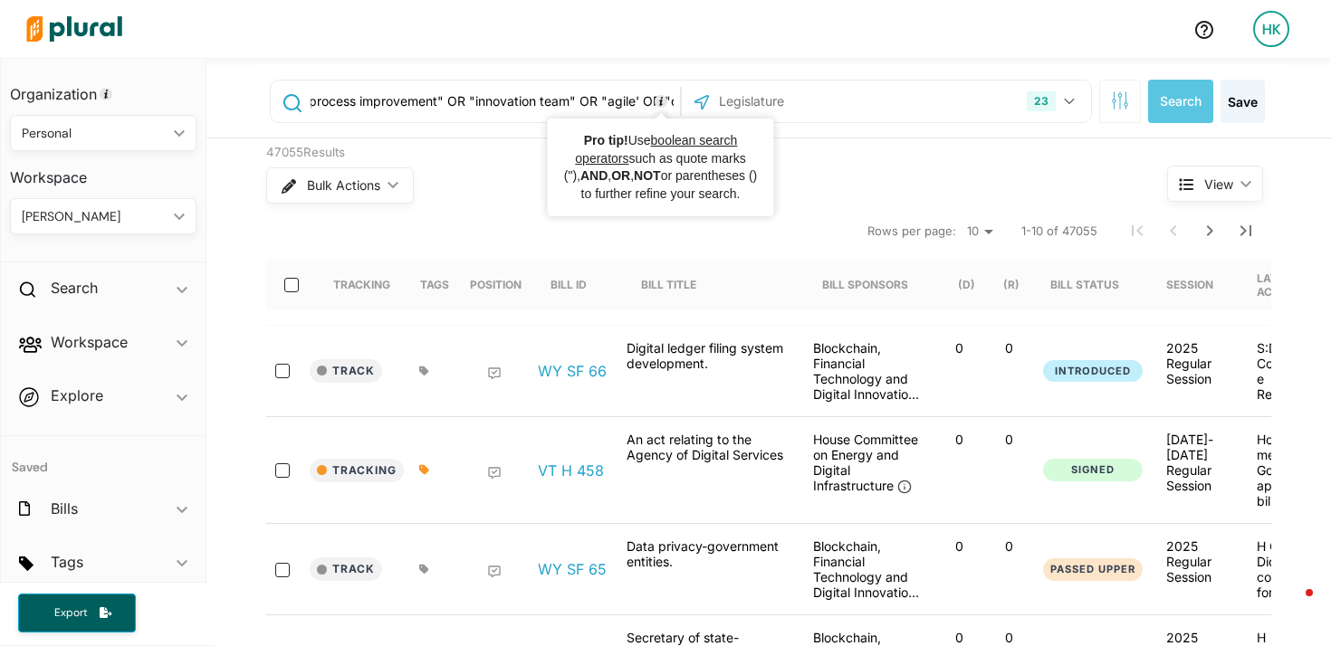
scroll to position [0, 239]
drag, startPoint x: 493, startPoint y: 101, endPoint x: 664, endPoint y: 107, distance: 171.2
click at [664, 107] on div ""digital service" OR "efficiency" OR "process improvement" OR "innovation team"…" at bounding box center [475, 101] width 400 height 34
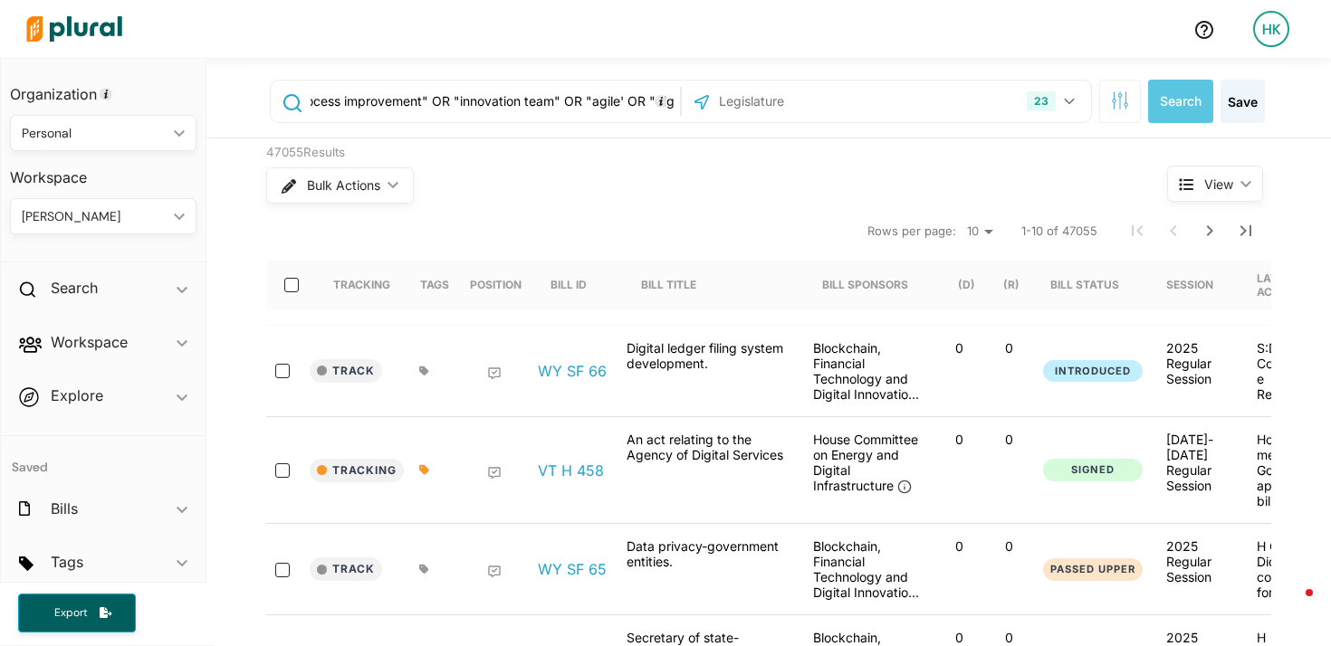
click at [474, 94] on input ""digital service" OR "efficiency" OR "process improvement" OR "innovation team"…" at bounding box center [492, 101] width 367 height 34
drag, startPoint x: 457, startPoint y: 101, endPoint x: 646, endPoint y: 110, distance: 188.6
click at [646, 110] on input ""digital service" OR "efficiency" OR "process improvement" OR "innovation team"…" at bounding box center [492, 101] width 367 height 34
click at [621, 101] on input ""digital service" OR "efficiency" OR "process improvement" OR "innovation team"…" at bounding box center [492, 101] width 367 height 34
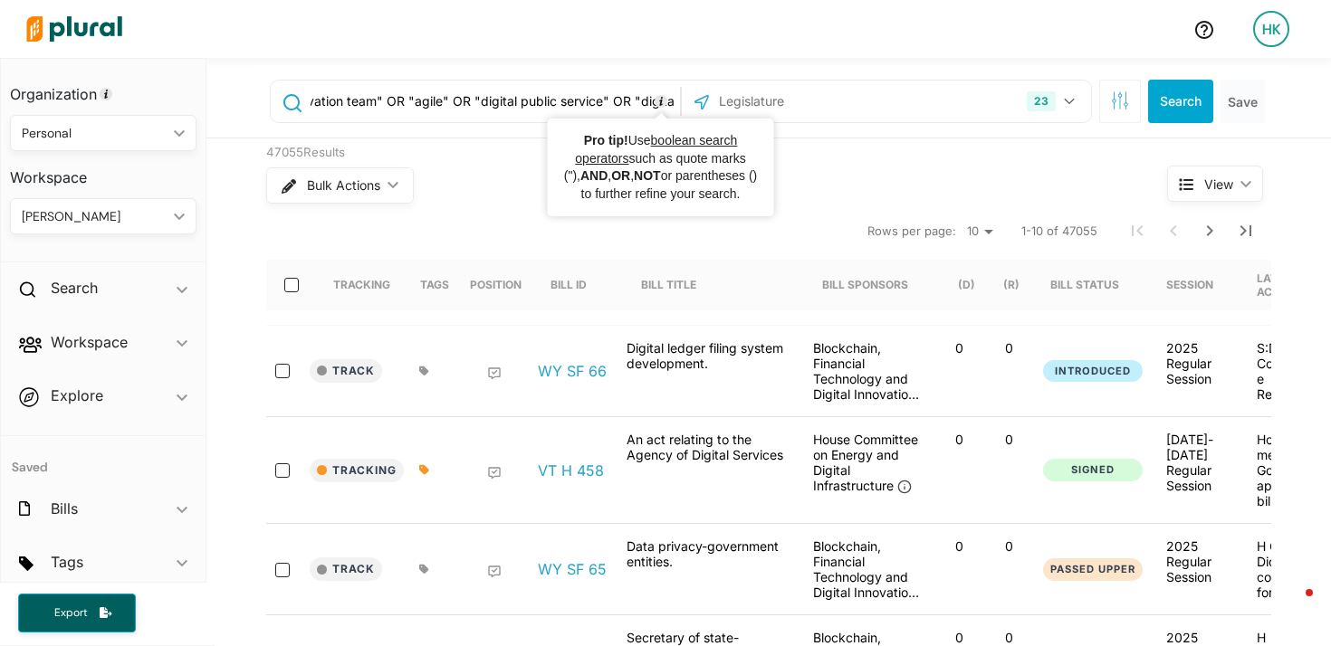
scroll to position [0, 906]
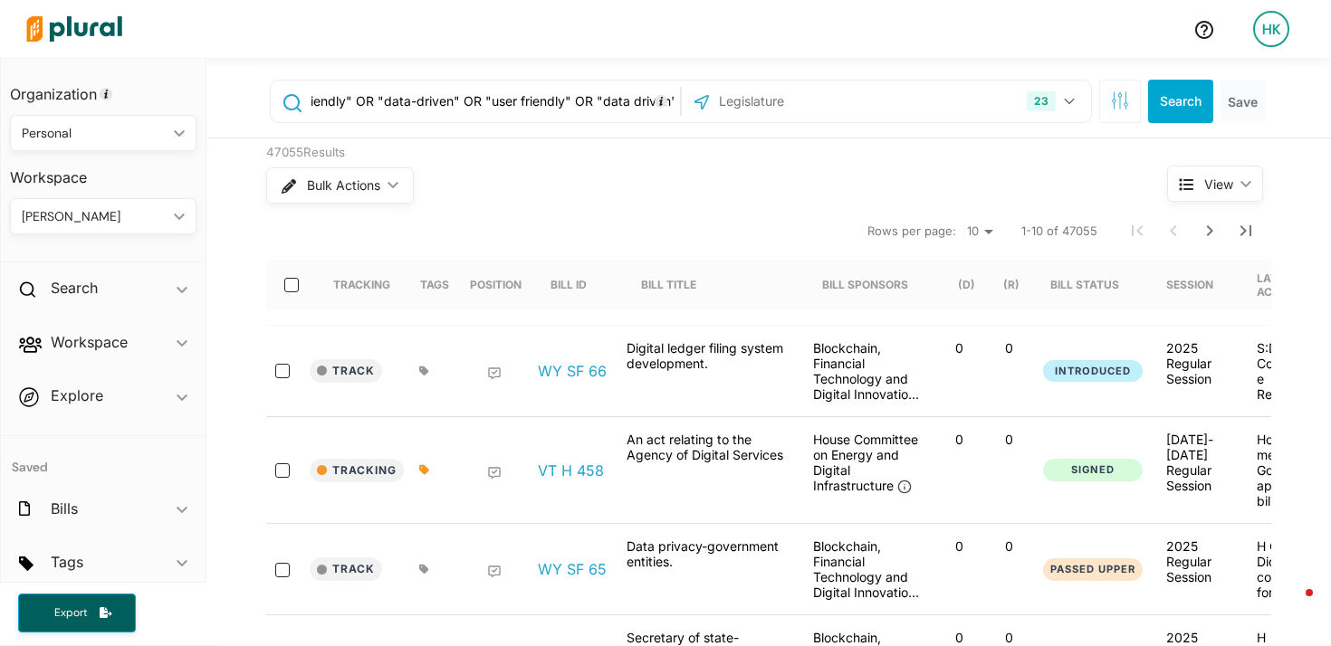
drag, startPoint x: 563, startPoint y: 103, endPoint x: 546, endPoint y: 101, distance: 17.4
click at [546, 101] on input ""digital service" OR "efficiency" OR "process improvement" OR "innovation team"…" at bounding box center [492, 101] width 367 height 34
click at [441, 101] on input ""digital service" OR "efficiency" OR "process improvement" OR "innovation team"…" at bounding box center [492, 101] width 367 height 34
drag, startPoint x: 365, startPoint y: 114, endPoint x: 317, endPoint y: 109, distance: 48.3
click at [317, 109] on input ""digital service" OR "efficiency" OR "process improvement" OR "innovation team"…" at bounding box center [492, 101] width 367 height 34
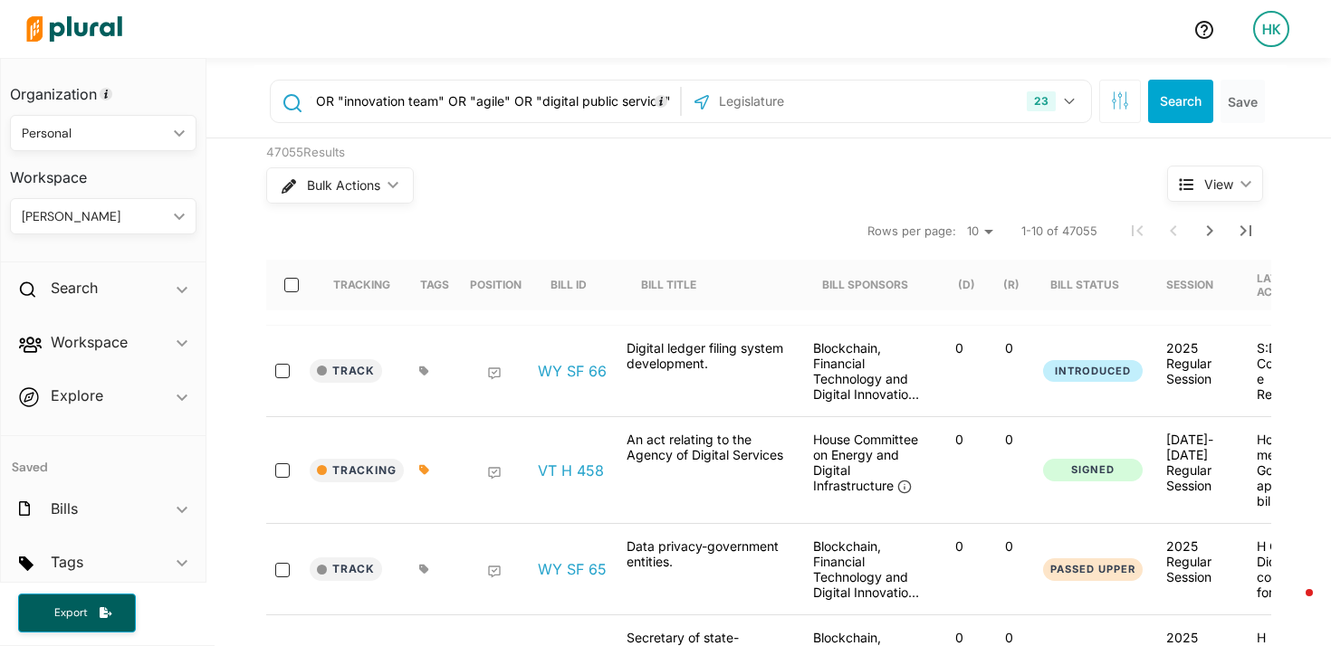
scroll to position [0, 289]
click at [604, 103] on input ""digital service" OR "efficiency" OR "process improvement" OR "innovation team"…" at bounding box center [492, 101] width 367 height 34
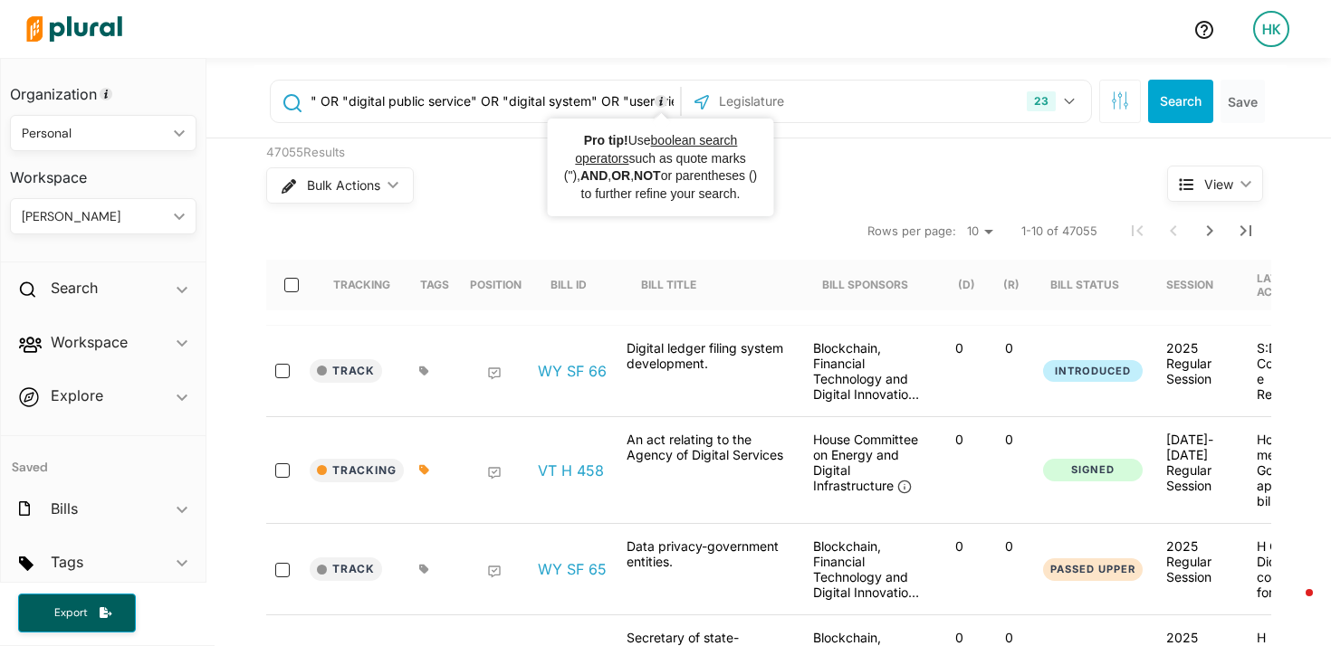
scroll to position [0, 552]
drag, startPoint x: 597, startPoint y: 103, endPoint x: 608, endPoint y: 98, distance: 13.0
click at [608, 98] on input ""digital service" OR "efficiency" OR "process improvement" OR "innovation team"…" at bounding box center [492, 101] width 367 height 34
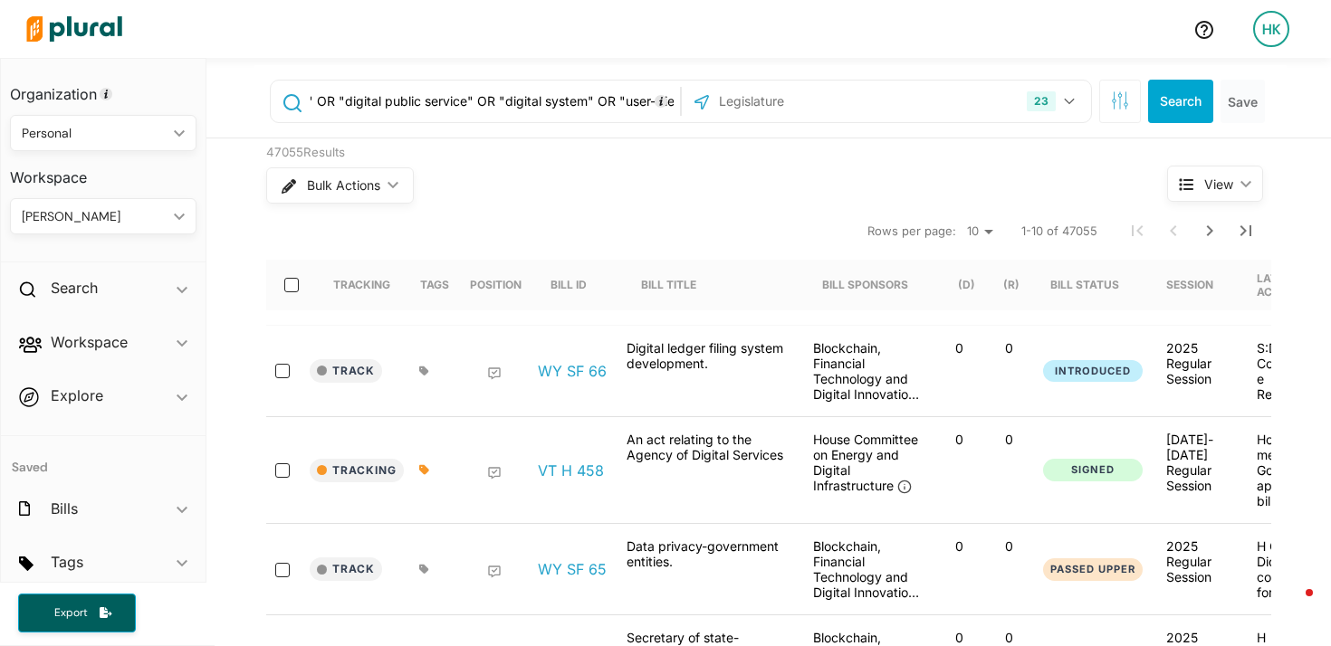
click at [499, 106] on input ""digital service" OR "efficiency" OR "process improvement" OR "innovation team"…" at bounding box center [492, 101] width 367 height 34
click at [532, 107] on input ""digital service" OR "efficiency" OR "process improvement" OR "innovation team"…" at bounding box center [492, 101] width 367 height 34
click at [598, 106] on input ""digital service" OR "efficiency" OR "process improvement" OR "innovation team"…" at bounding box center [492, 101] width 367 height 34
drag, startPoint x: 616, startPoint y: 103, endPoint x: 733, endPoint y: 103, distance: 117.7
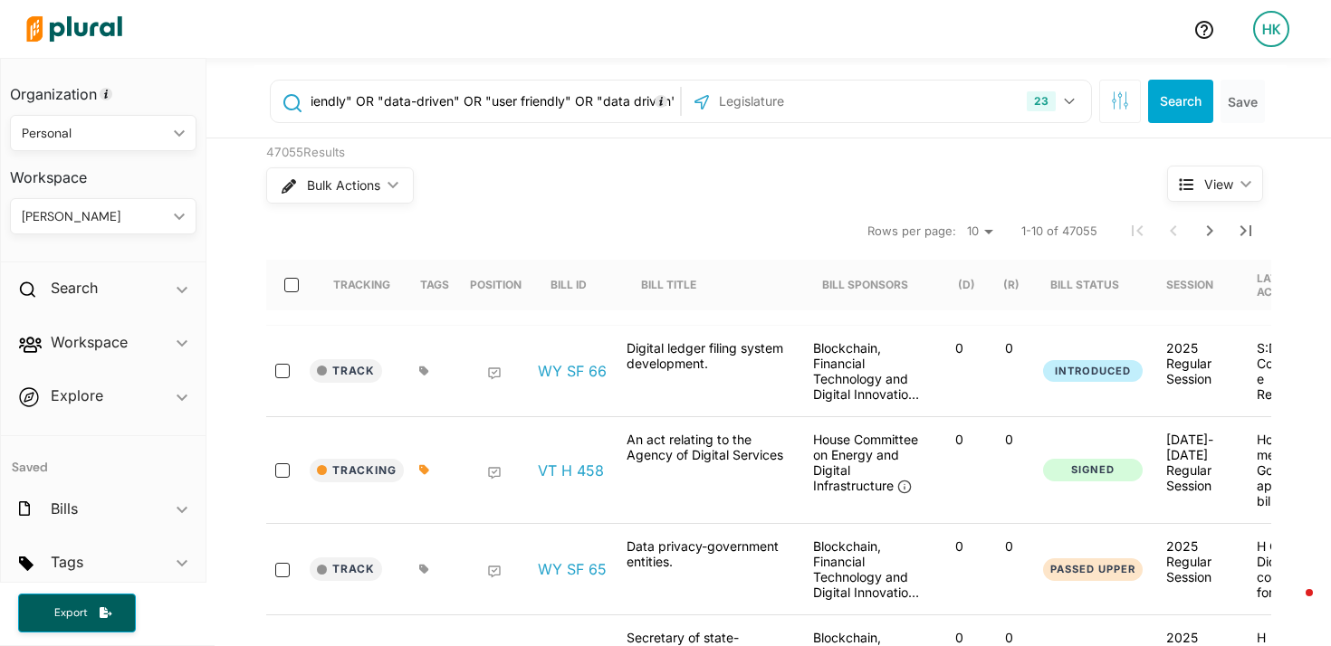
click at [733, 103] on div ""digital service" OR "efficiency" OR "process improvement" OR "innovation team"…" at bounding box center [681, 101] width 822 height 43
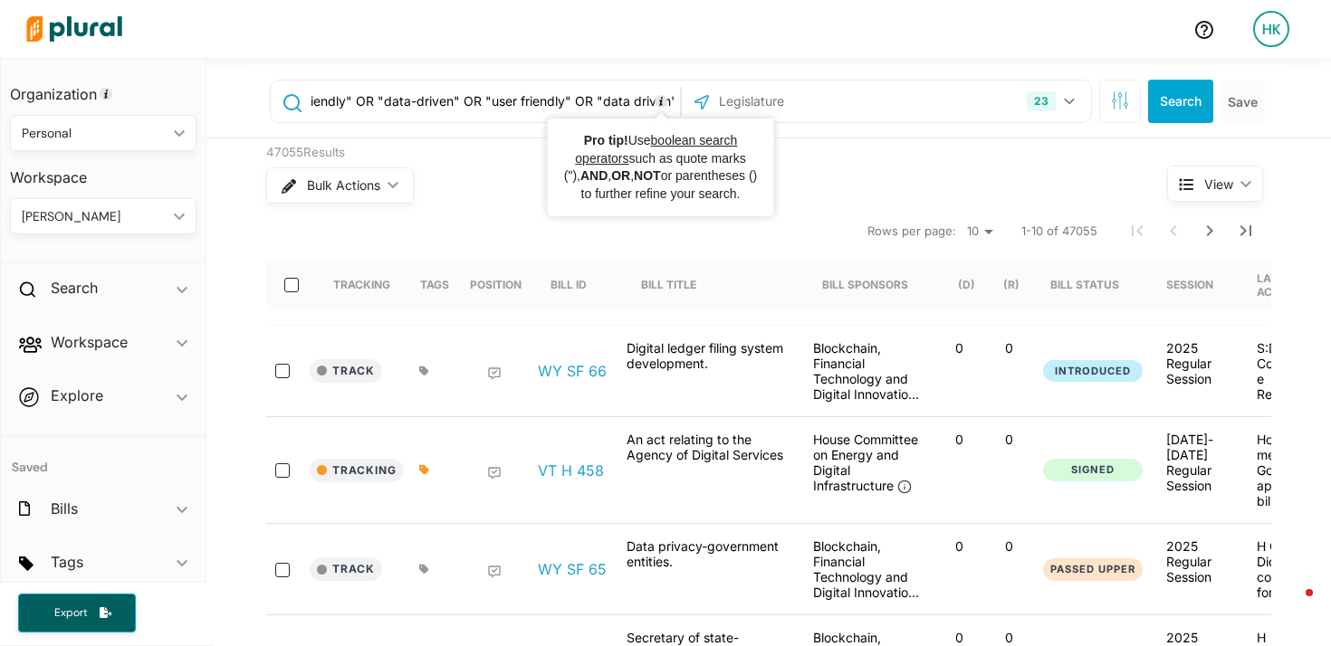
click at [633, 101] on input ""digital service" OR "efficiency" OR "process improvement" OR "innovation team"…" at bounding box center [492, 101] width 367 height 34
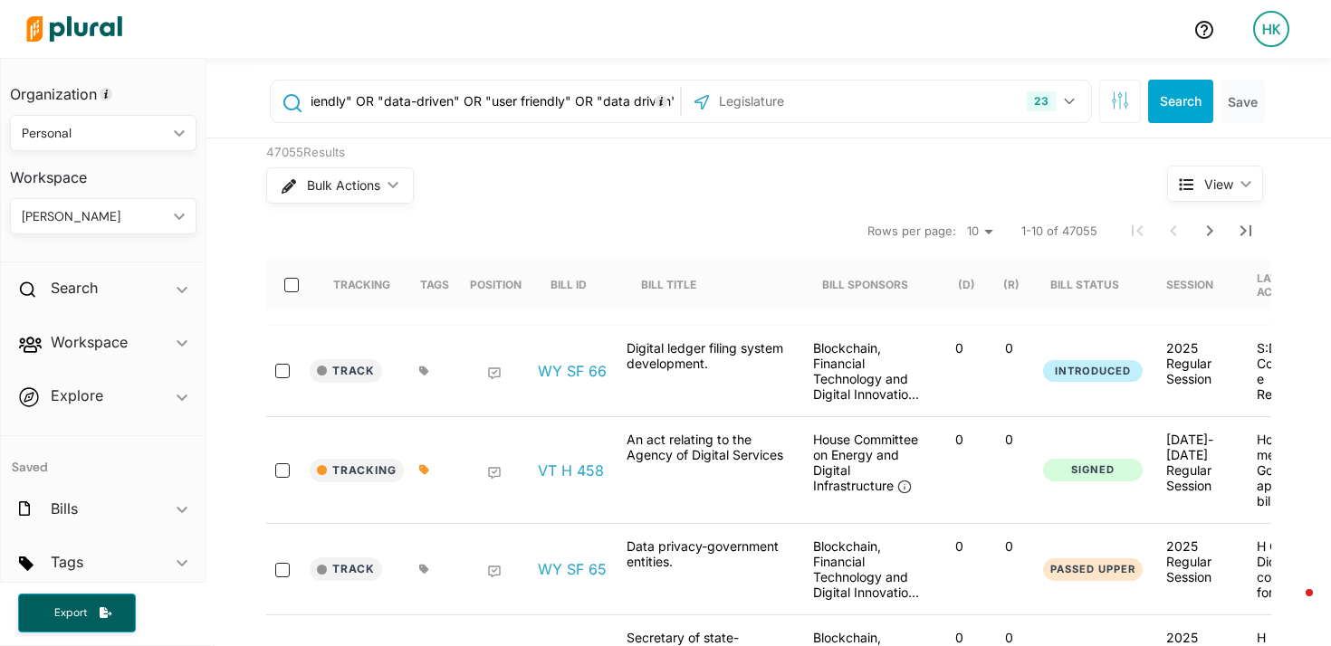
type input ""digital service" OR "efficiency" OR "process improvement" OR "innovation team"…"
click at [1182, 106] on button "Search" at bounding box center [1180, 101] width 65 height 43
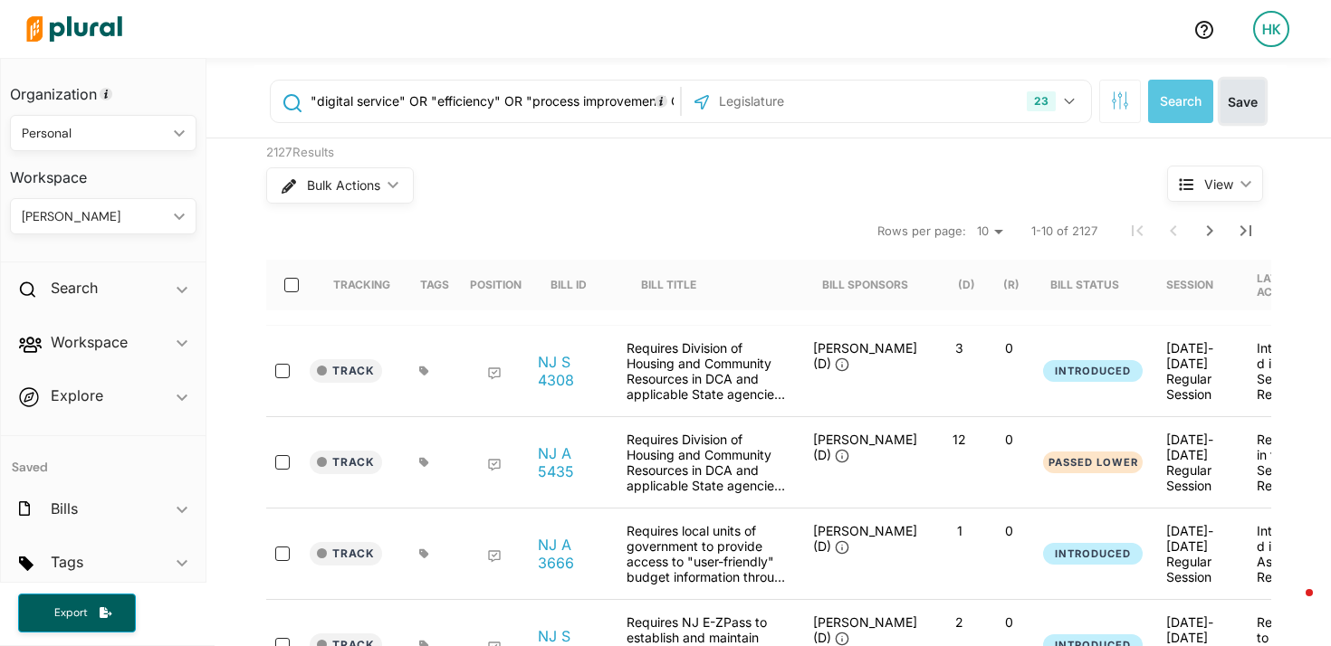
click at [1258, 105] on button "Save" at bounding box center [1242, 101] width 44 height 43
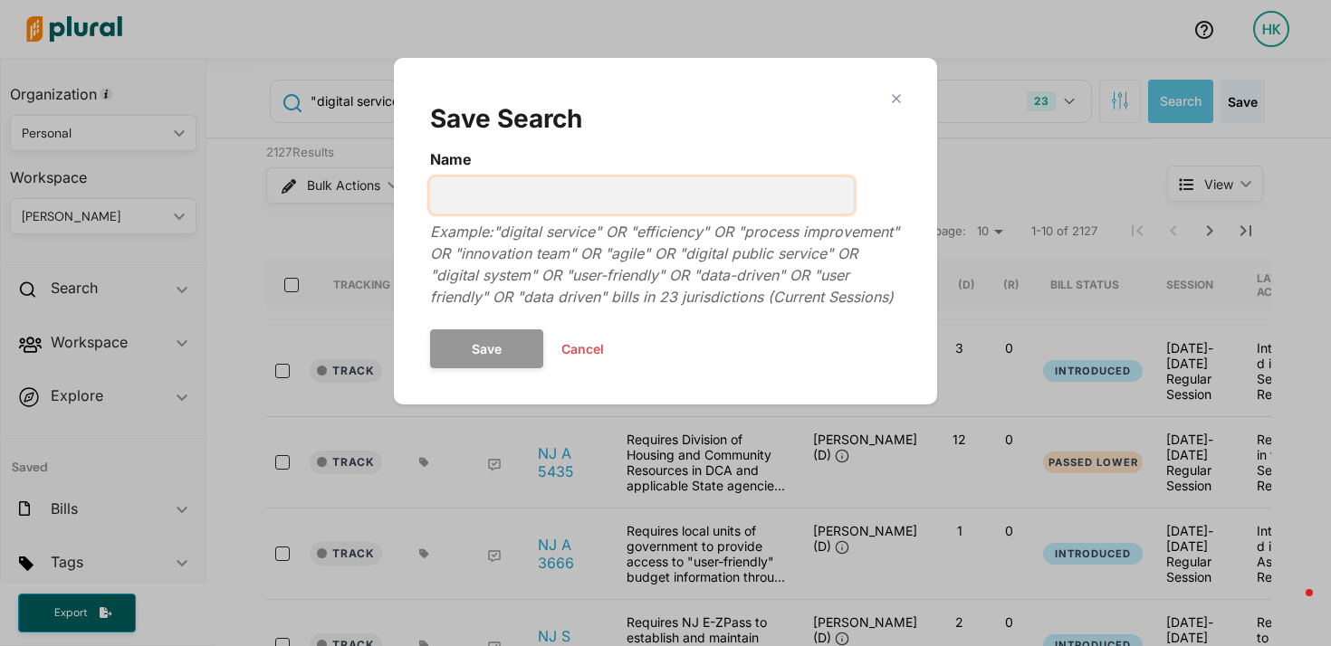
click at [623, 207] on input "Name" at bounding box center [642, 195] width 424 height 36
click at [441, 191] on input "new digital service teams legislation - all states" at bounding box center [642, 195] width 424 height 36
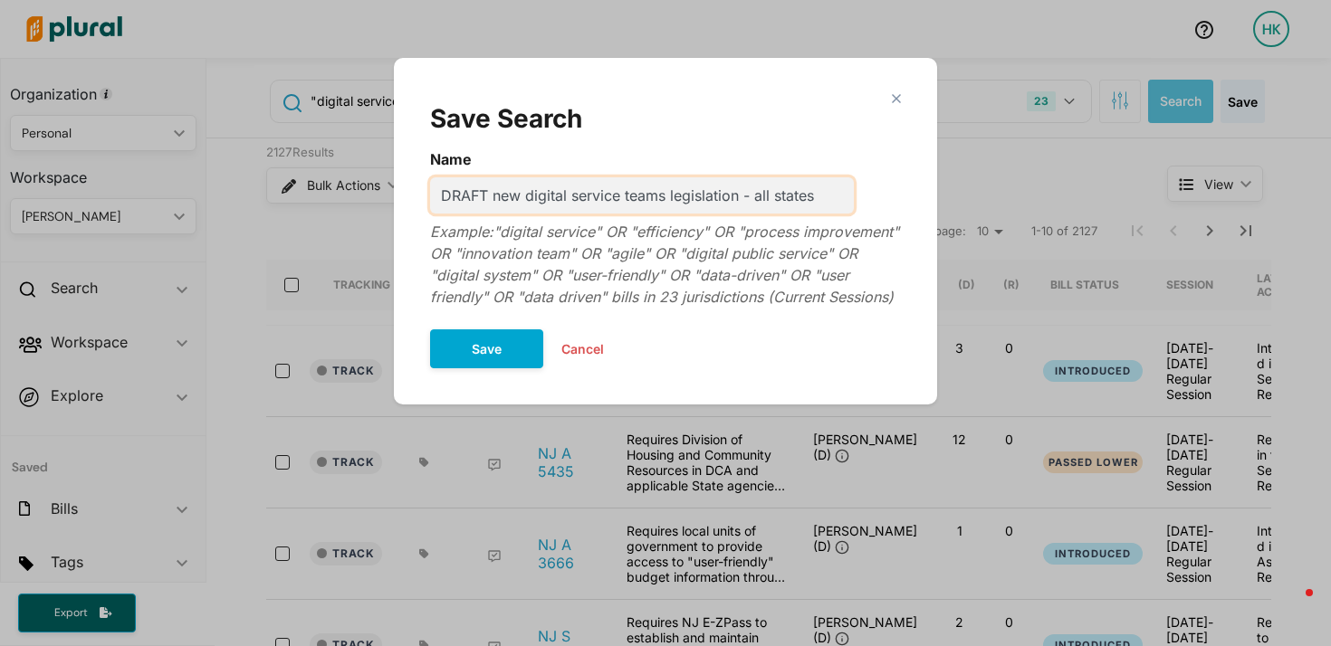
type input "DRAFT new digital service teams legislation - all states"
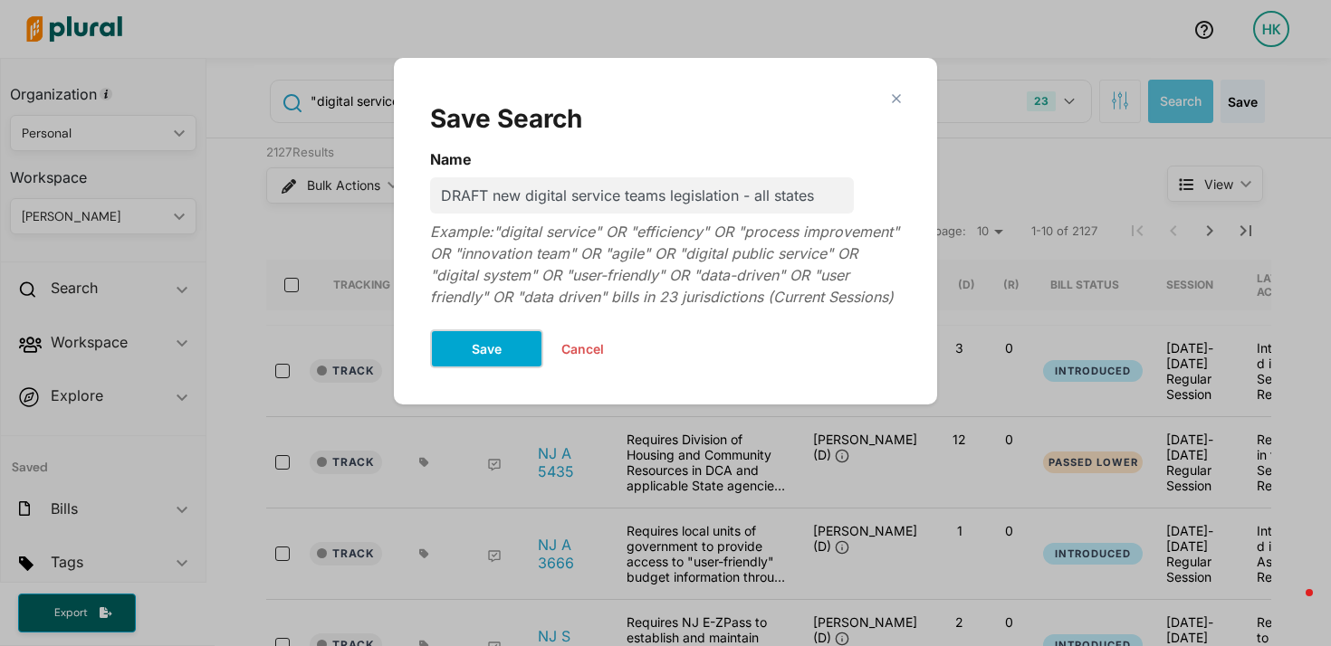
click at [488, 364] on button "Save" at bounding box center [486, 349] width 113 height 39
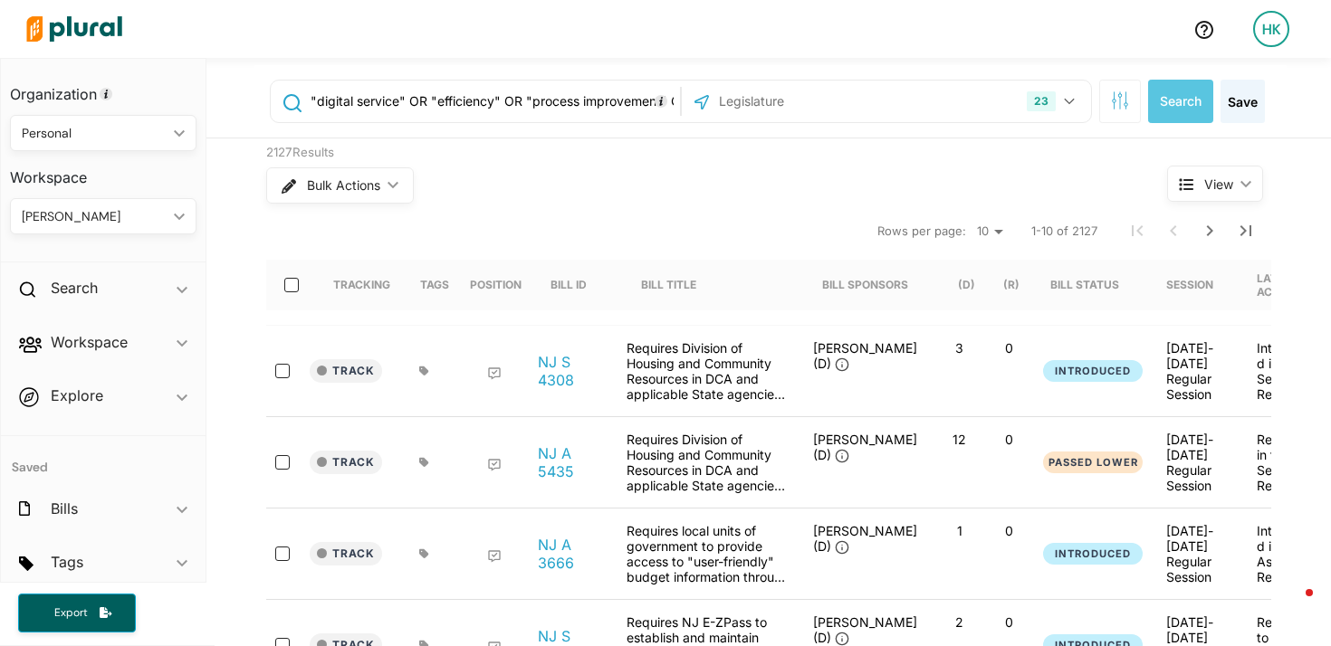
click at [662, 161] on div "2127 Results" at bounding box center [682, 153] width 833 height 18
click at [1233, 191] on span "View" at bounding box center [1218, 184] width 29 height 19
click at [972, 162] on div "Bulk Actions ic_keyboard_arrow_down" at bounding box center [682, 185] width 833 height 47
click at [756, 184] on div "Bulk Actions ic_keyboard_arrow_down" at bounding box center [682, 185] width 833 height 47
click at [1130, 103] on button "button" at bounding box center [1120, 101] width 42 height 43
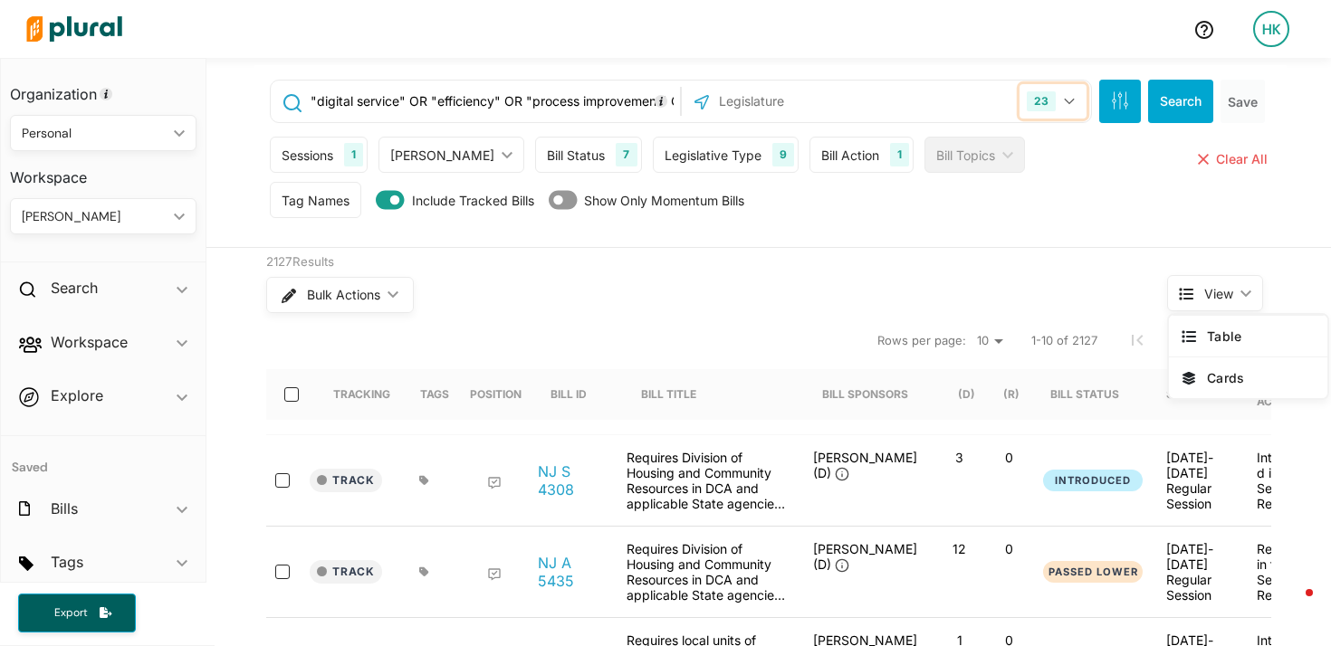
click at [1076, 98] on button "23" at bounding box center [1052, 101] width 67 height 34
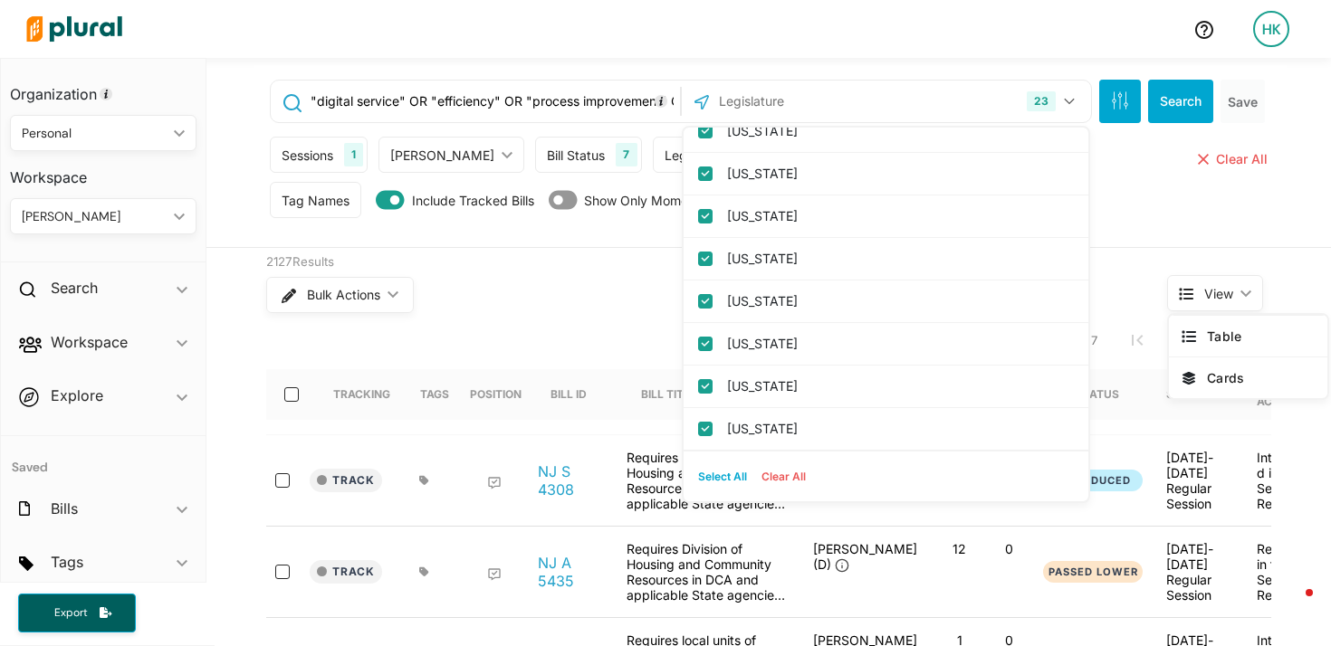
click at [778, 470] on button "Clear All" at bounding box center [783, 477] width 59 height 27
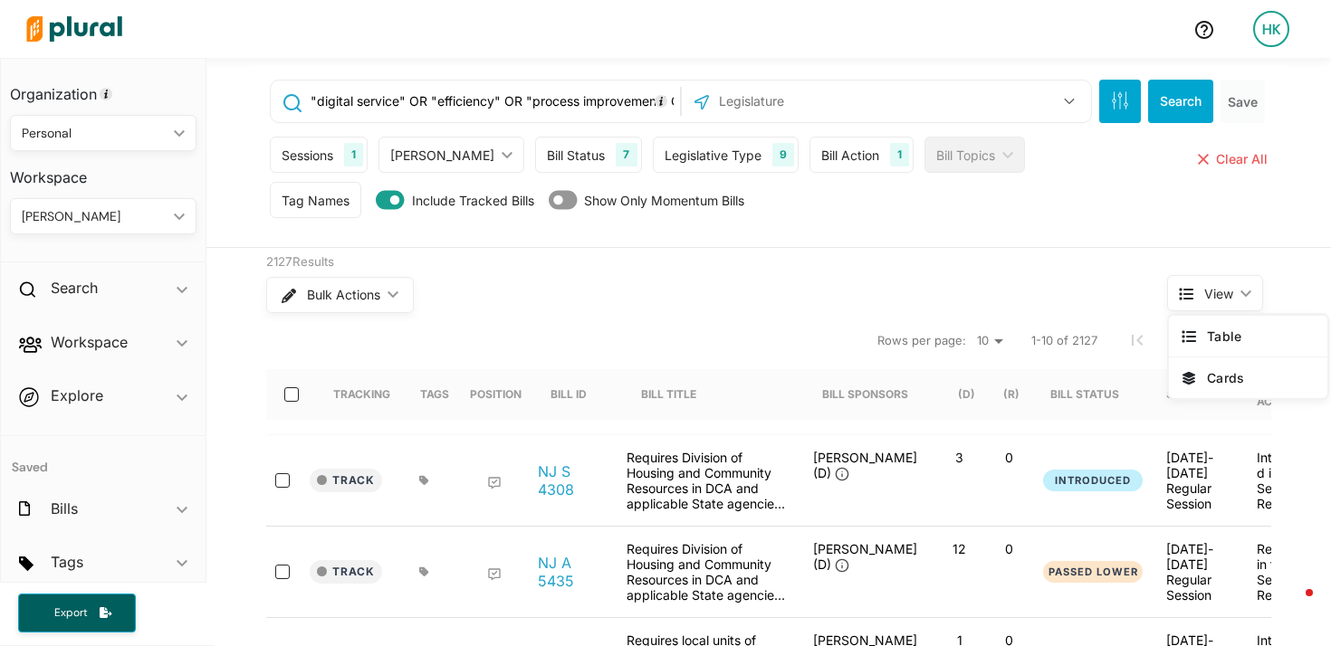
click at [772, 105] on input "text" at bounding box center [814, 101] width 194 height 34
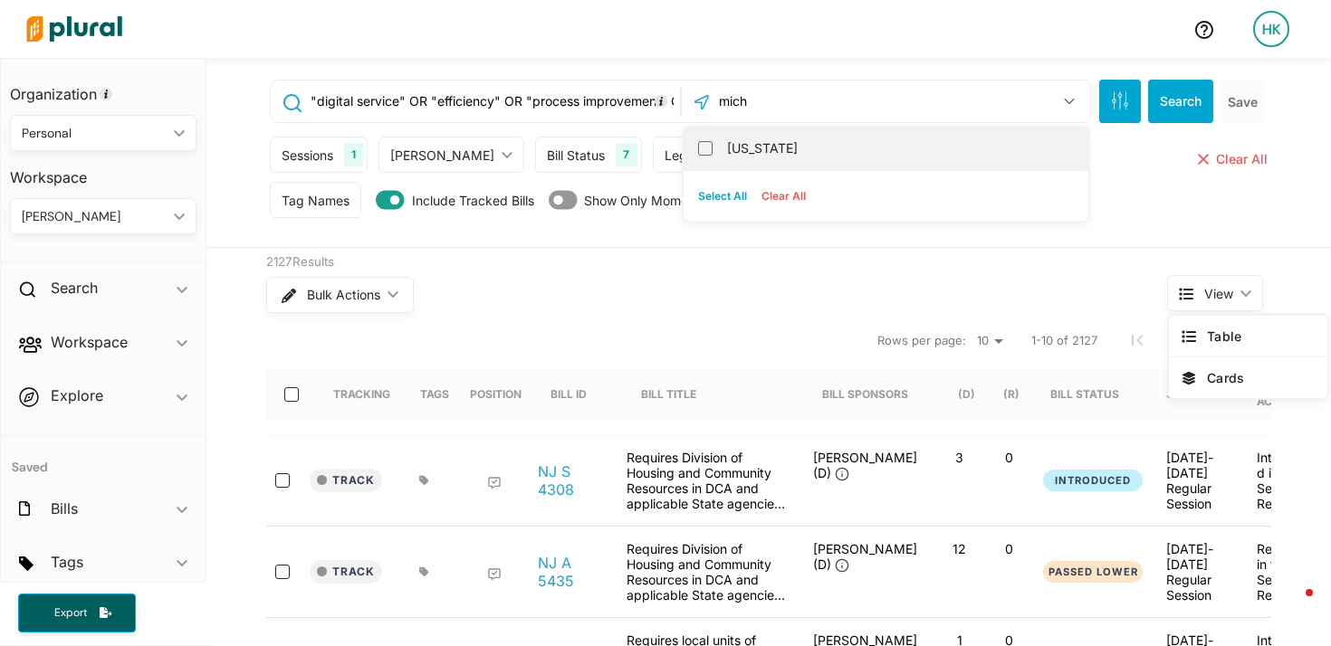
type input "mich"
click at [749, 148] on label "[US_STATE]" at bounding box center [898, 148] width 343 height 27
click at [713, 148] on input "[US_STATE]" at bounding box center [705, 148] width 14 height 14
checkbox input "true"
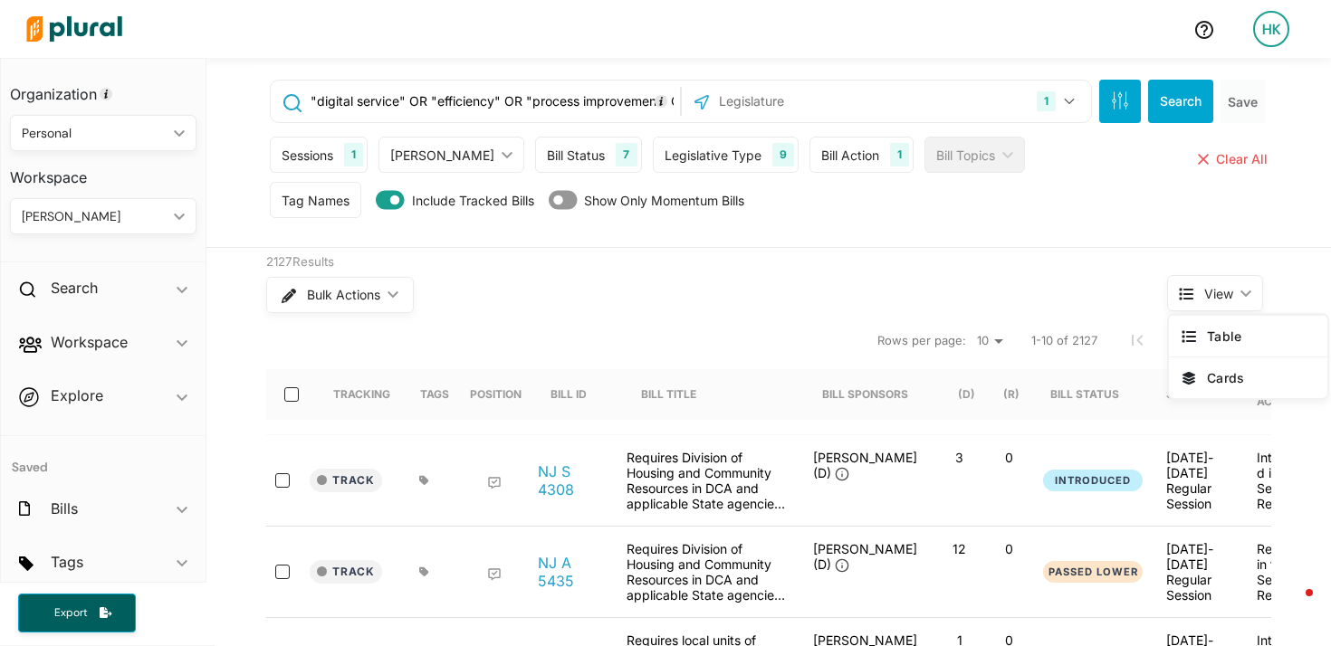
click at [555, 291] on div "Bulk Actions ic_keyboard_arrow_down" at bounding box center [682, 295] width 833 height 47
click at [1170, 91] on button "Search" at bounding box center [1180, 101] width 65 height 43
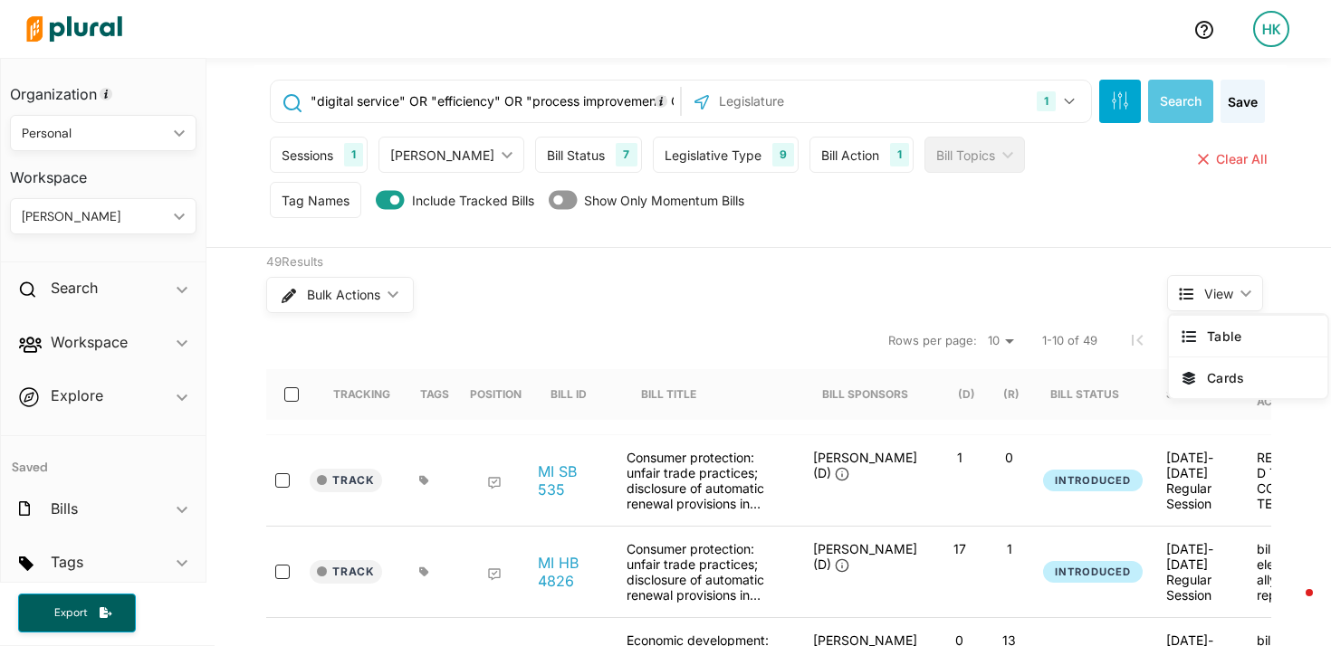
click at [1158, 207] on div "Tag Names Tag Names close Any of Selected ic_keyboard_arrow_down Any of Selecte…" at bounding box center [770, 204] width 1001 height 45
click at [1219, 340] on span "Table" at bounding box center [1261, 336] width 108 height 15
click at [1234, 330] on span "Table" at bounding box center [1261, 336] width 108 height 15
click at [1251, 294] on span "View ic_keyboard_arrow_down" at bounding box center [1215, 293] width 96 height 36
click at [1213, 344] on icon "Next Page" at bounding box center [1210, 341] width 22 height 22
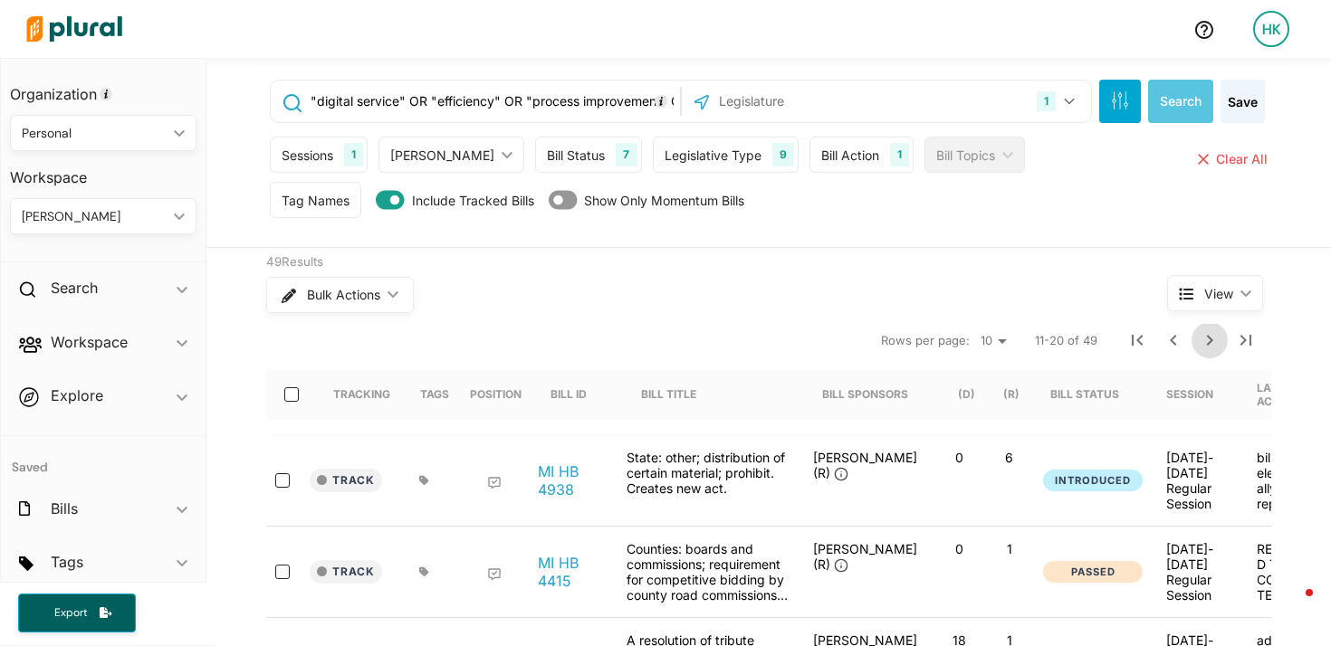
click at [1216, 346] on icon "Next Page" at bounding box center [1210, 341] width 22 height 22
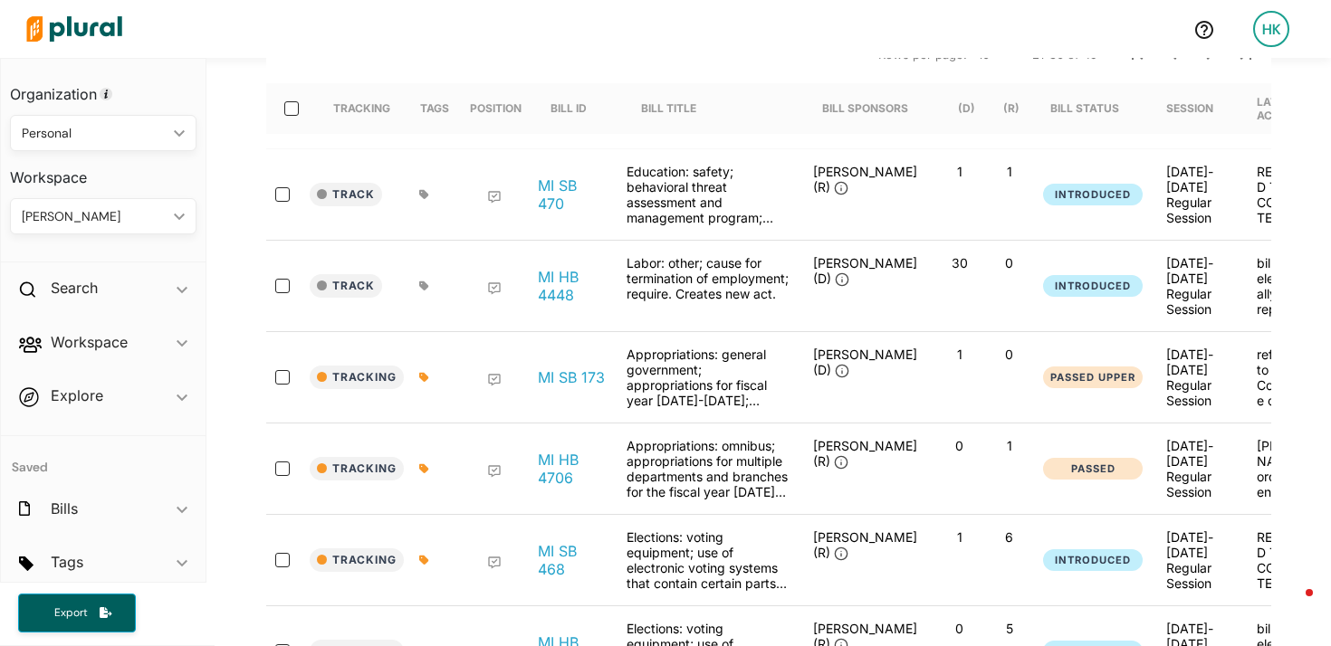
scroll to position [294, 0]
